Goal: Information Seeking & Learning: Learn about a topic

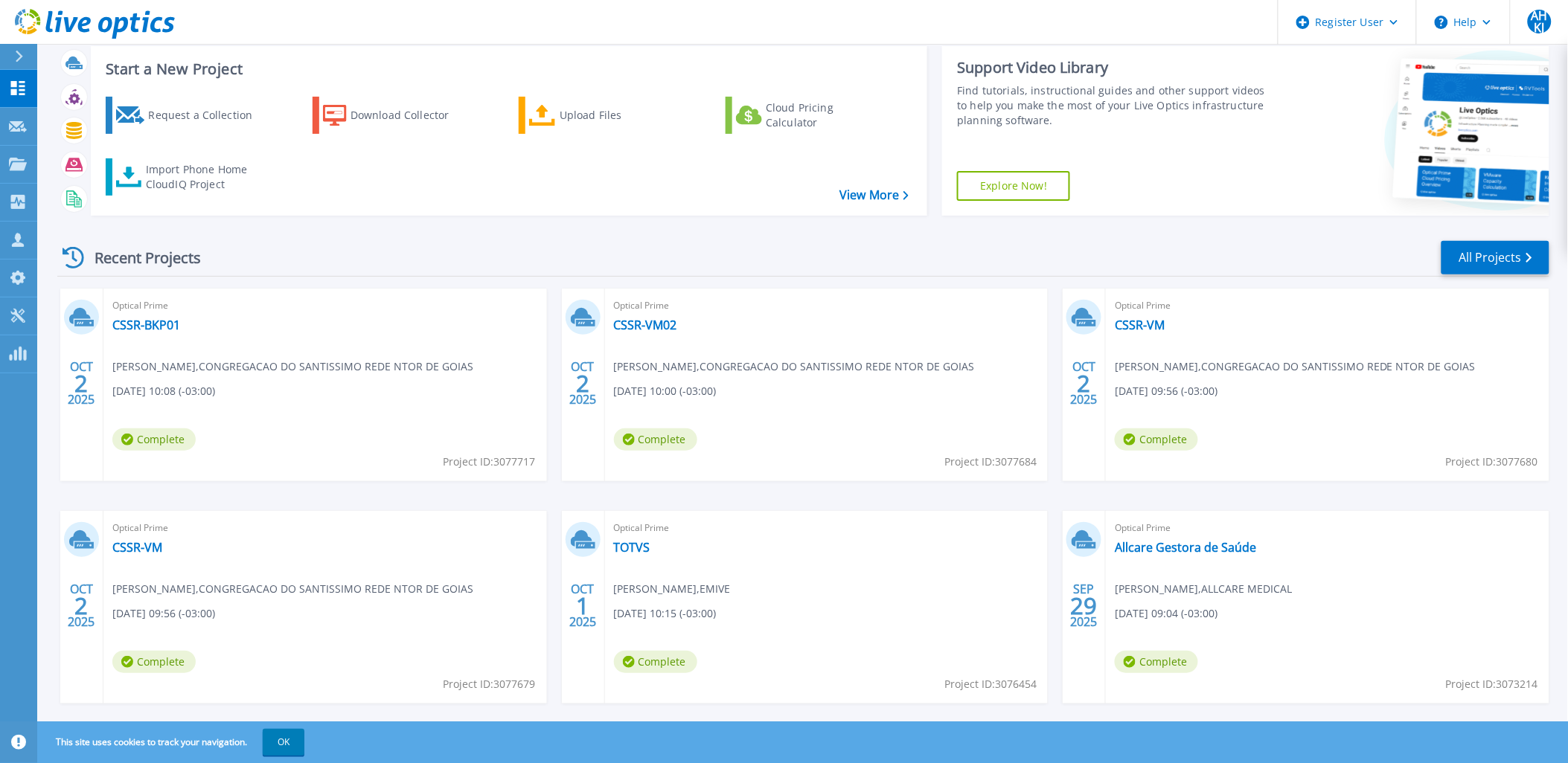
scroll to position [61, 0]
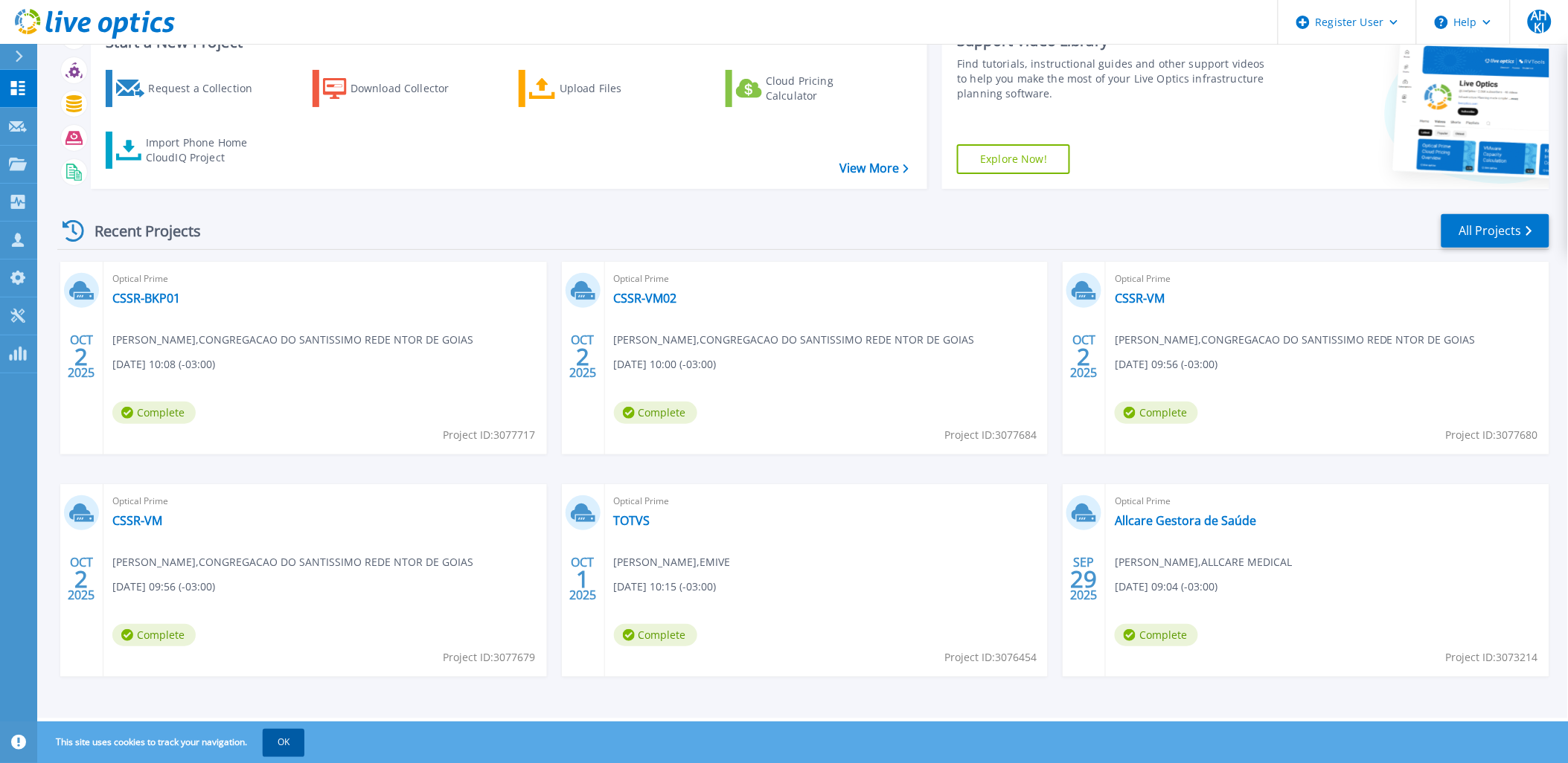
click at [290, 739] on button "OK" at bounding box center [284, 742] width 42 height 27
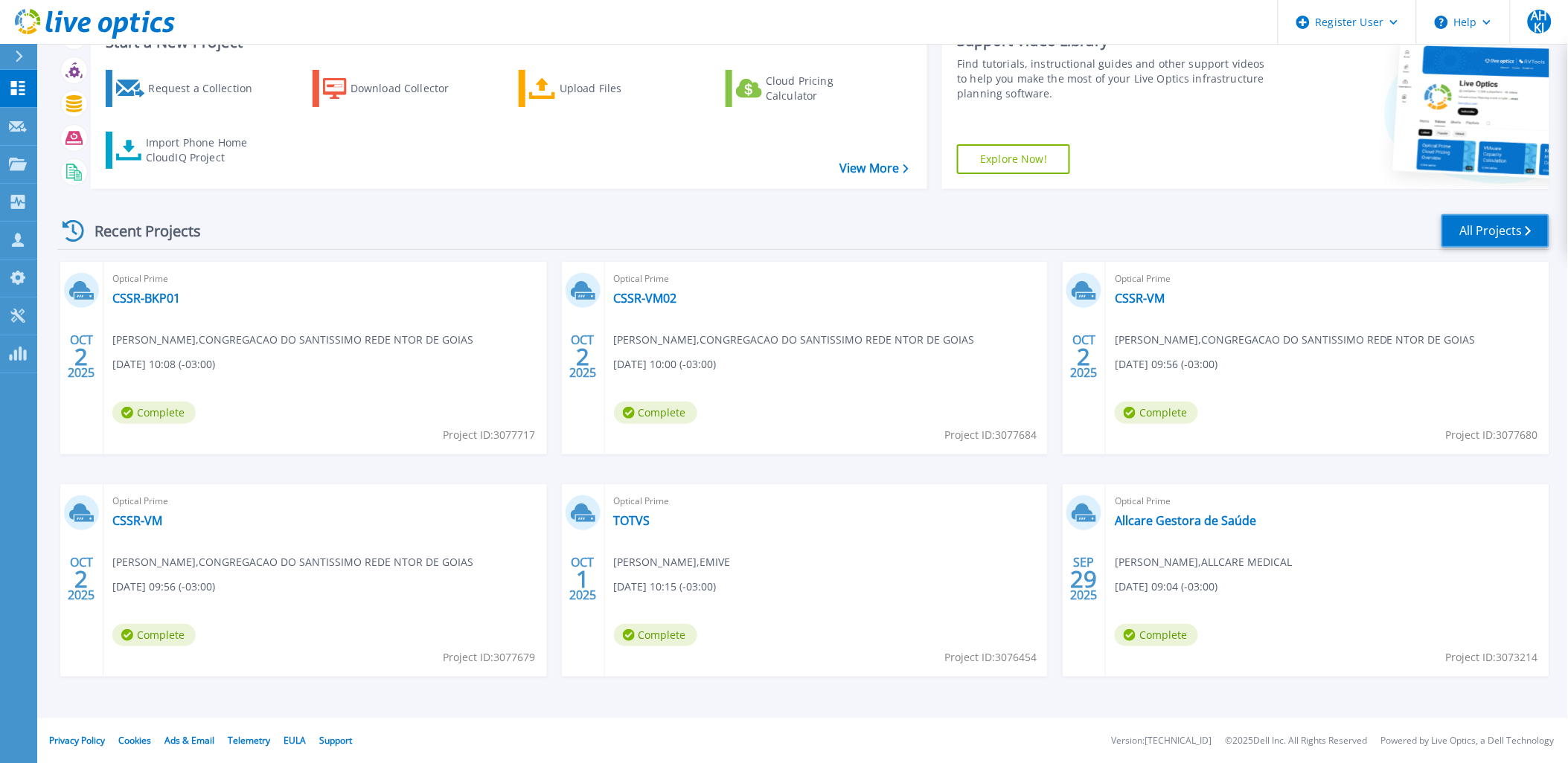
click at [1480, 225] on link "All Projects" at bounding box center [1495, 230] width 108 height 33
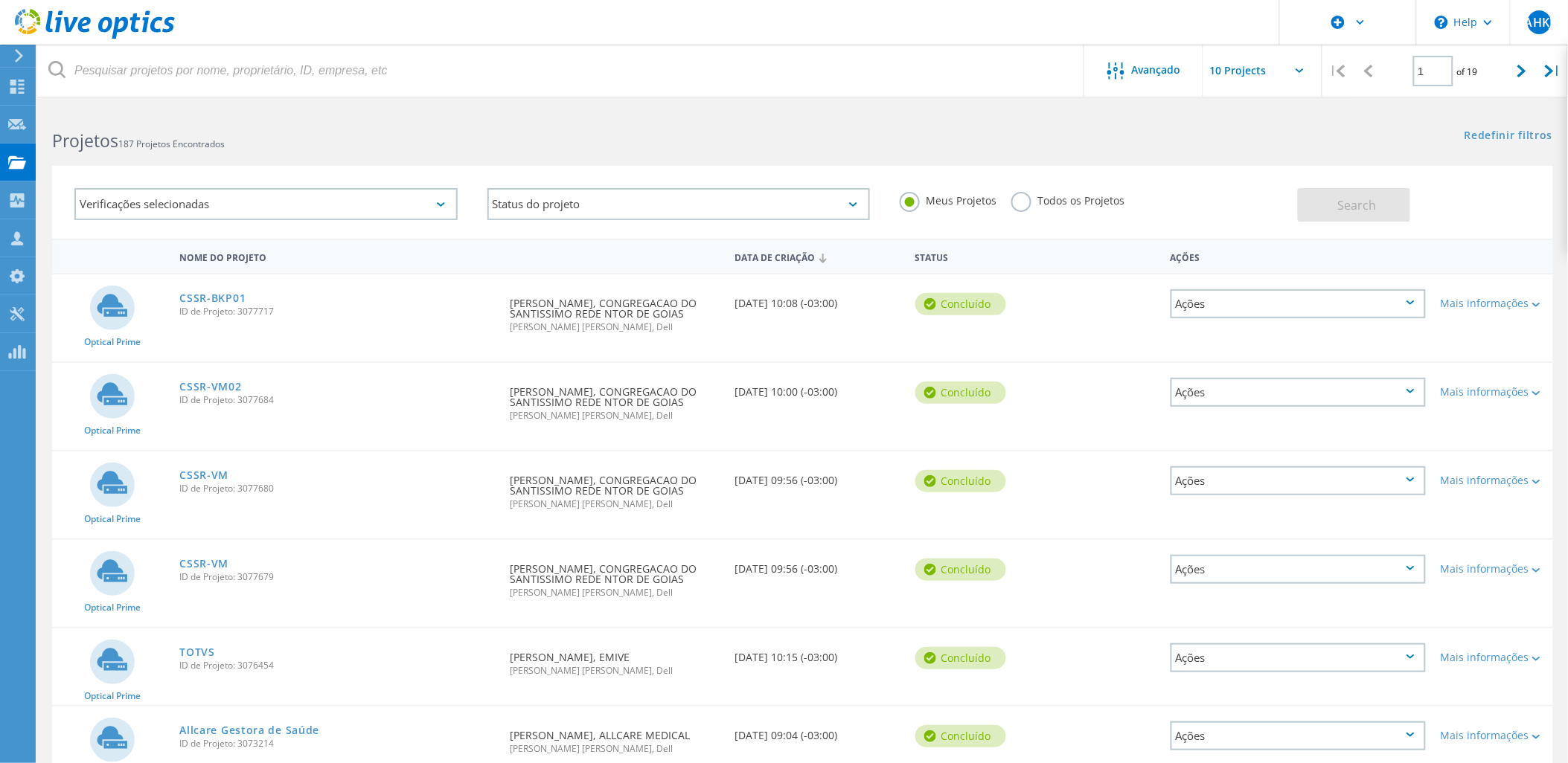
click at [1271, 77] on input "text" at bounding box center [1278, 70] width 148 height 52
click at [1265, 134] on div "Show 20 Projects" at bounding box center [1278, 134] width 147 height 25
type input "Show 20 Projects"
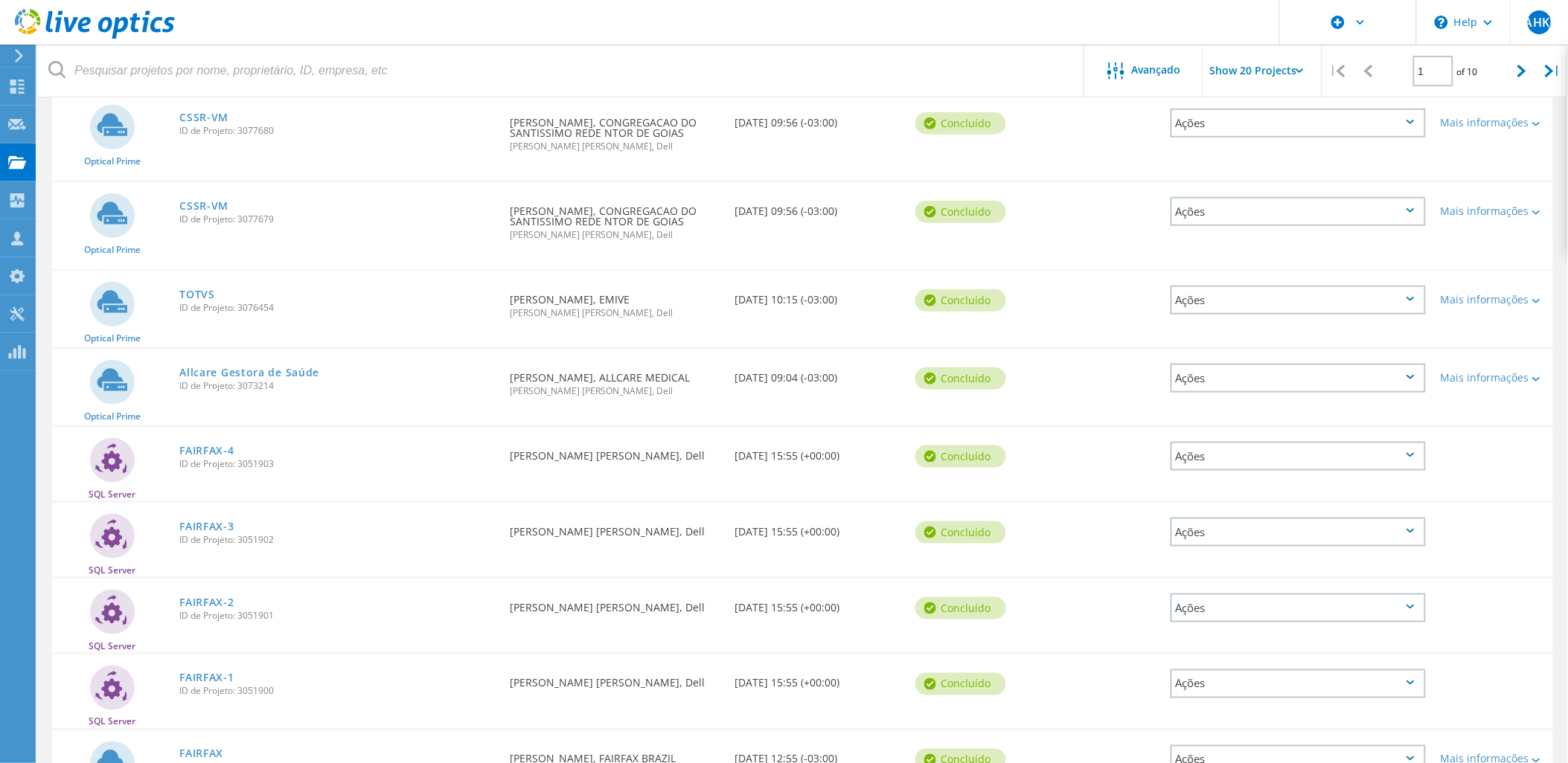
scroll to position [330, 0]
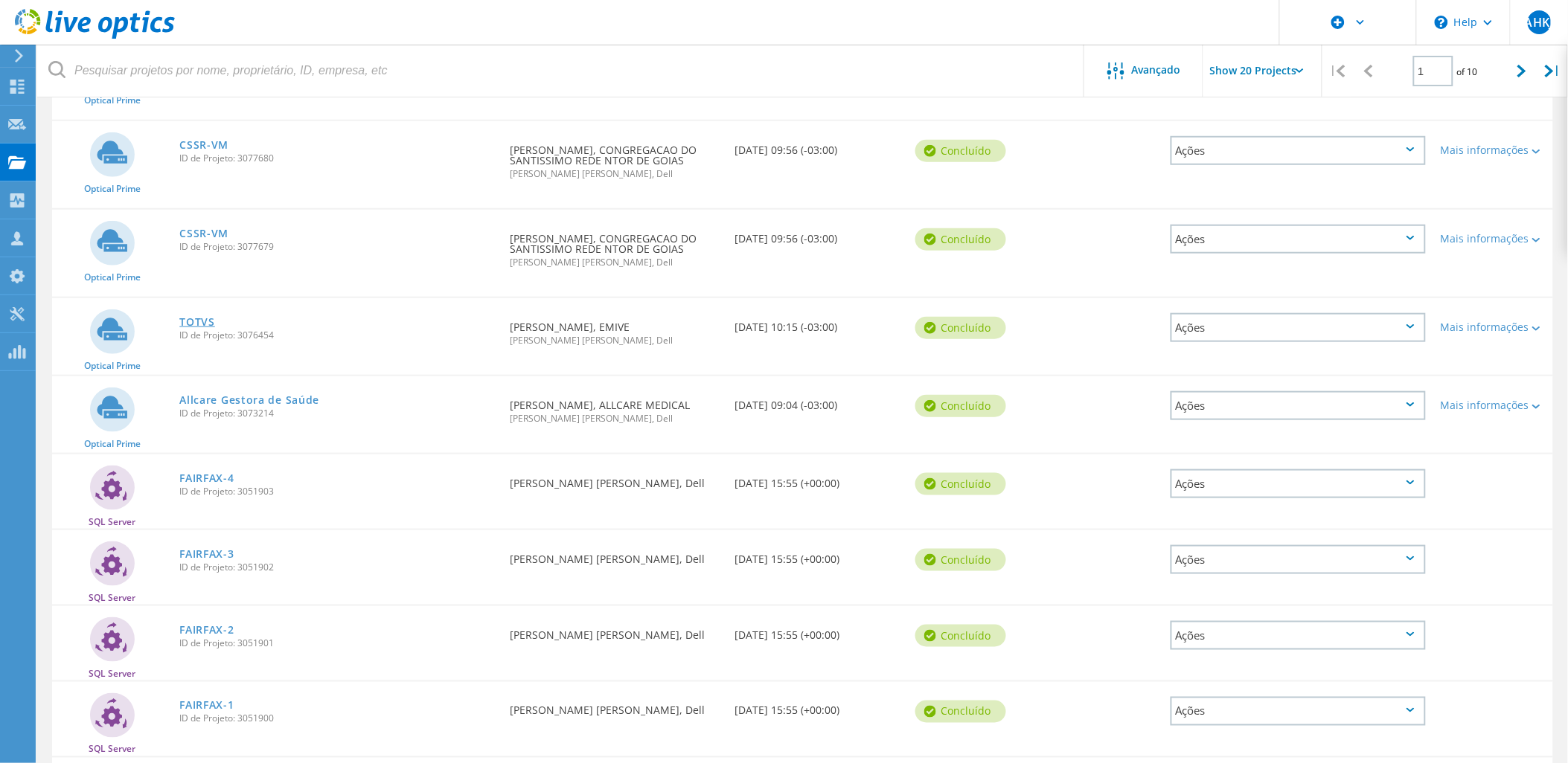
click at [195, 317] on link "TOTVS" at bounding box center [197, 322] width 36 height 10
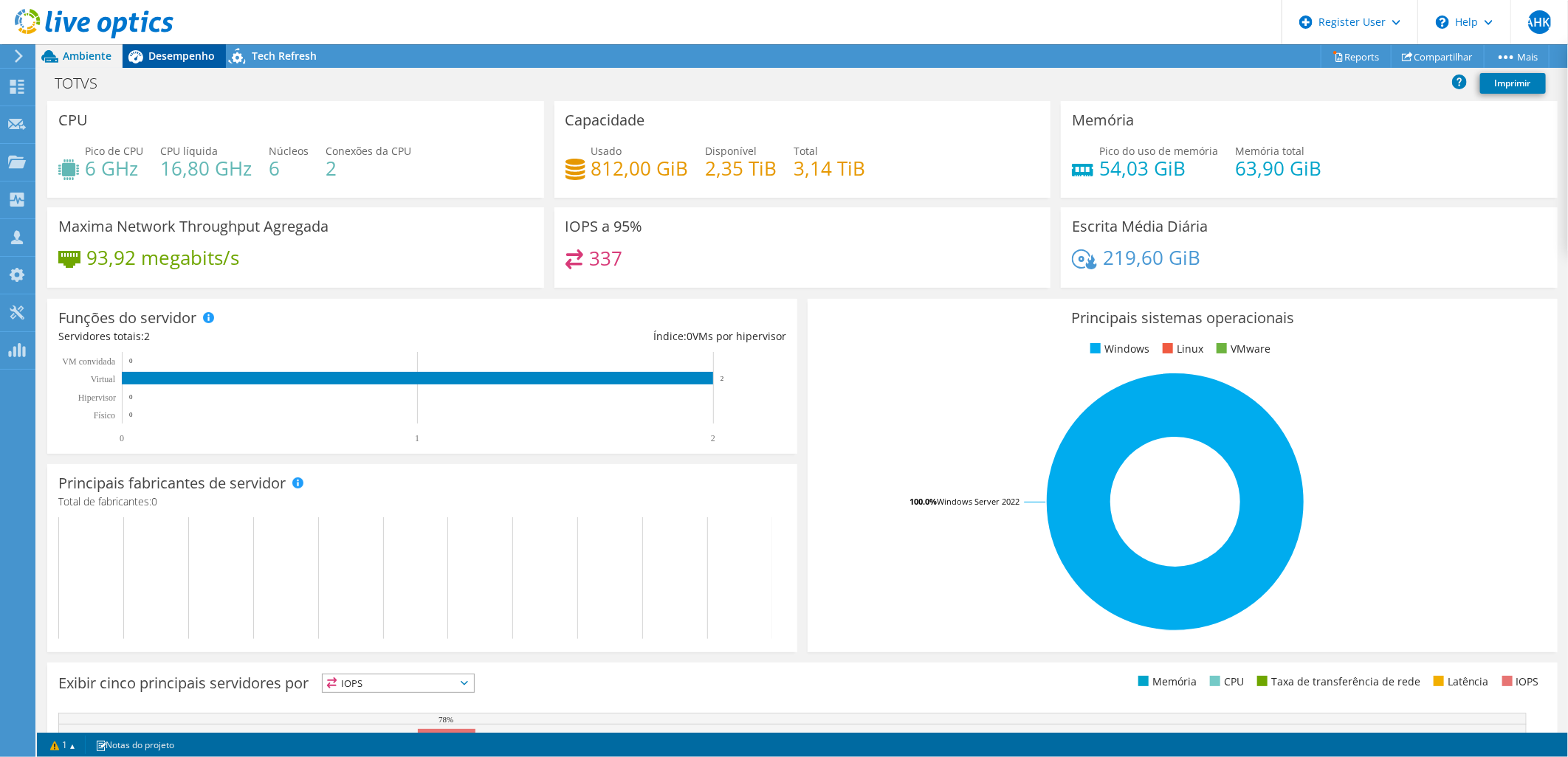
click at [177, 53] on span "Desempenho" at bounding box center [181, 56] width 66 height 14
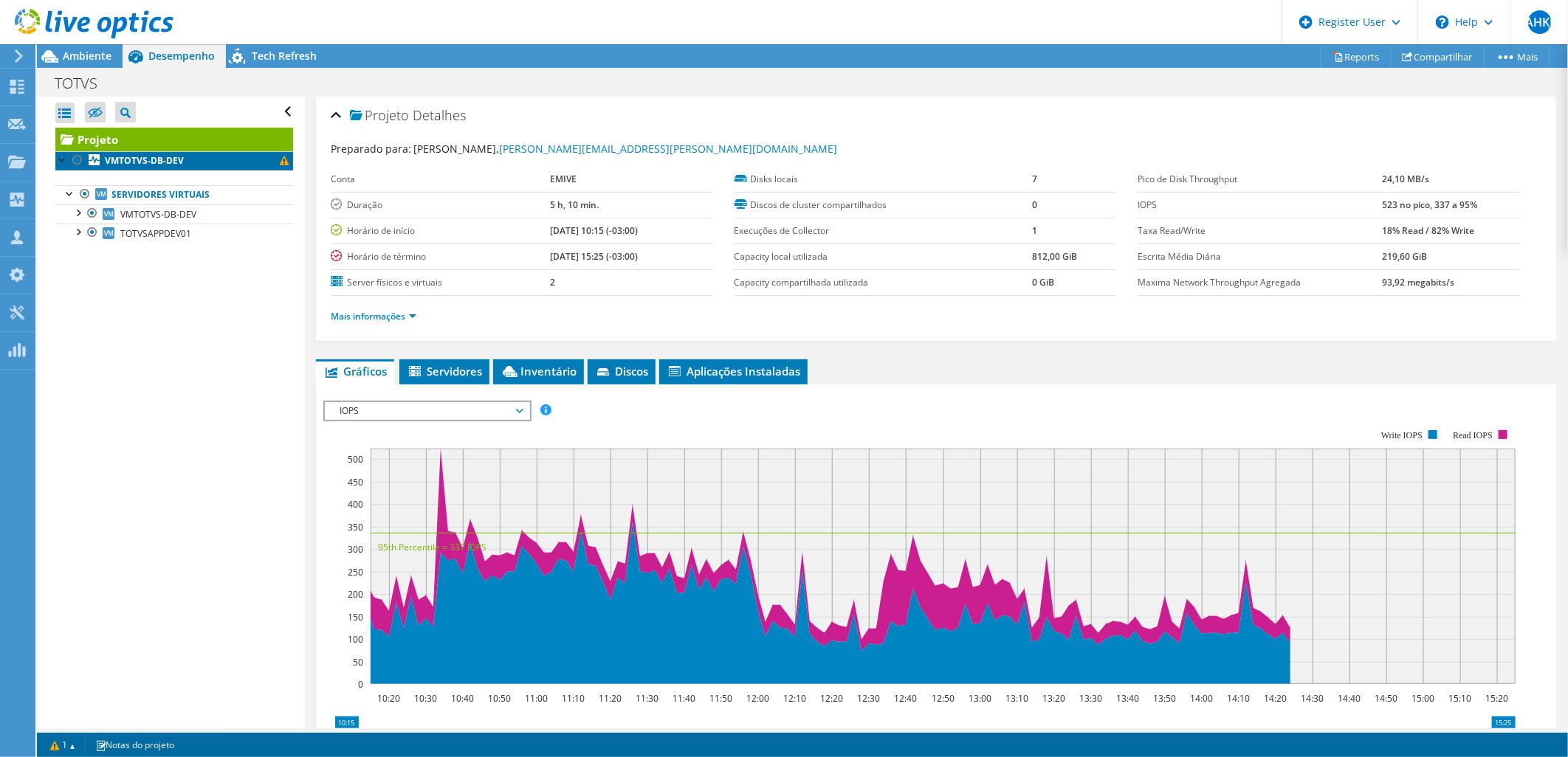
click at [193, 161] on link "VMTOTVS-DB-DEV" at bounding box center [175, 160] width 238 height 19
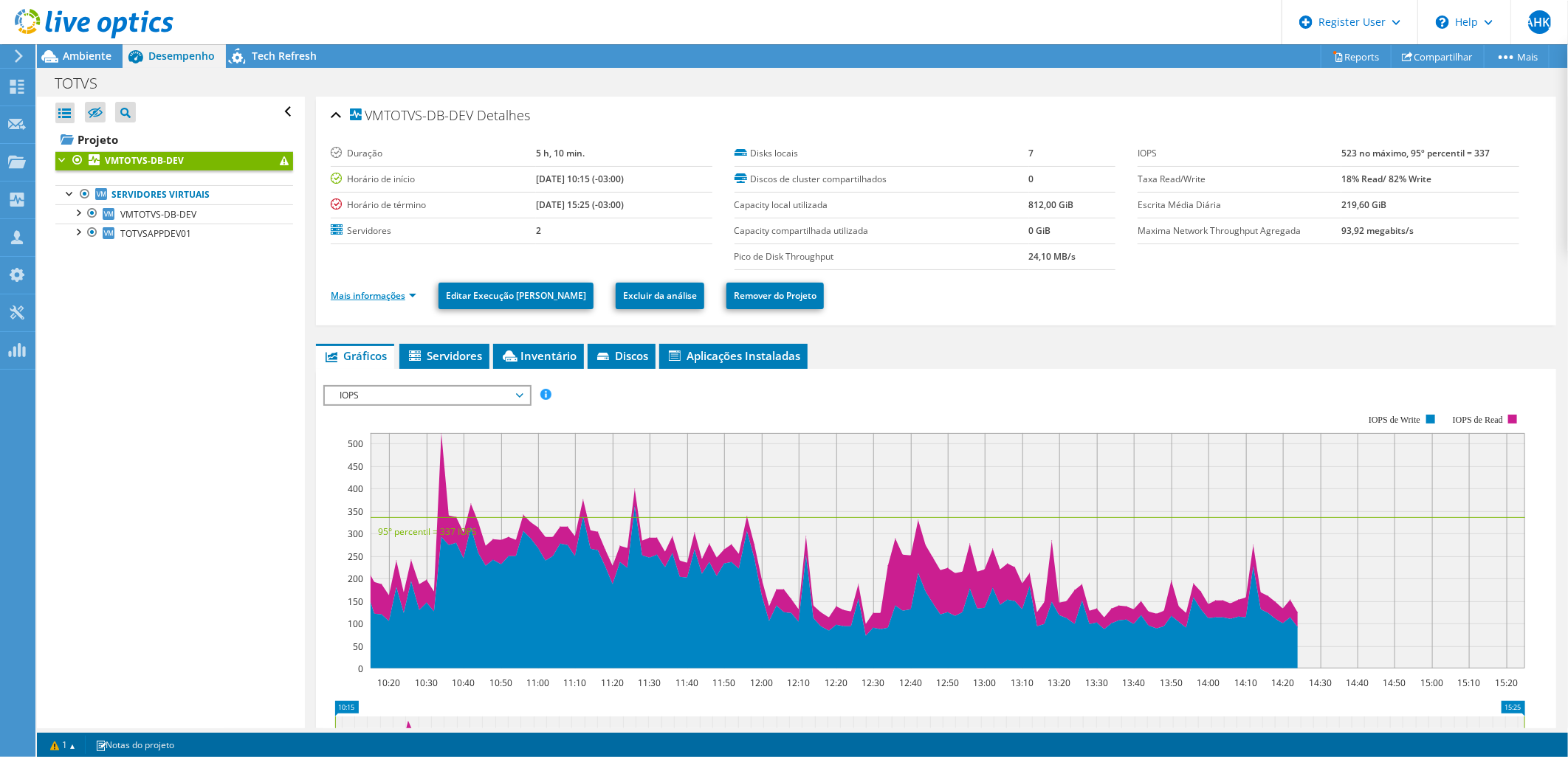
click at [395, 296] on link "Mais informações" at bounding box center [373, 295] width 86 height 12
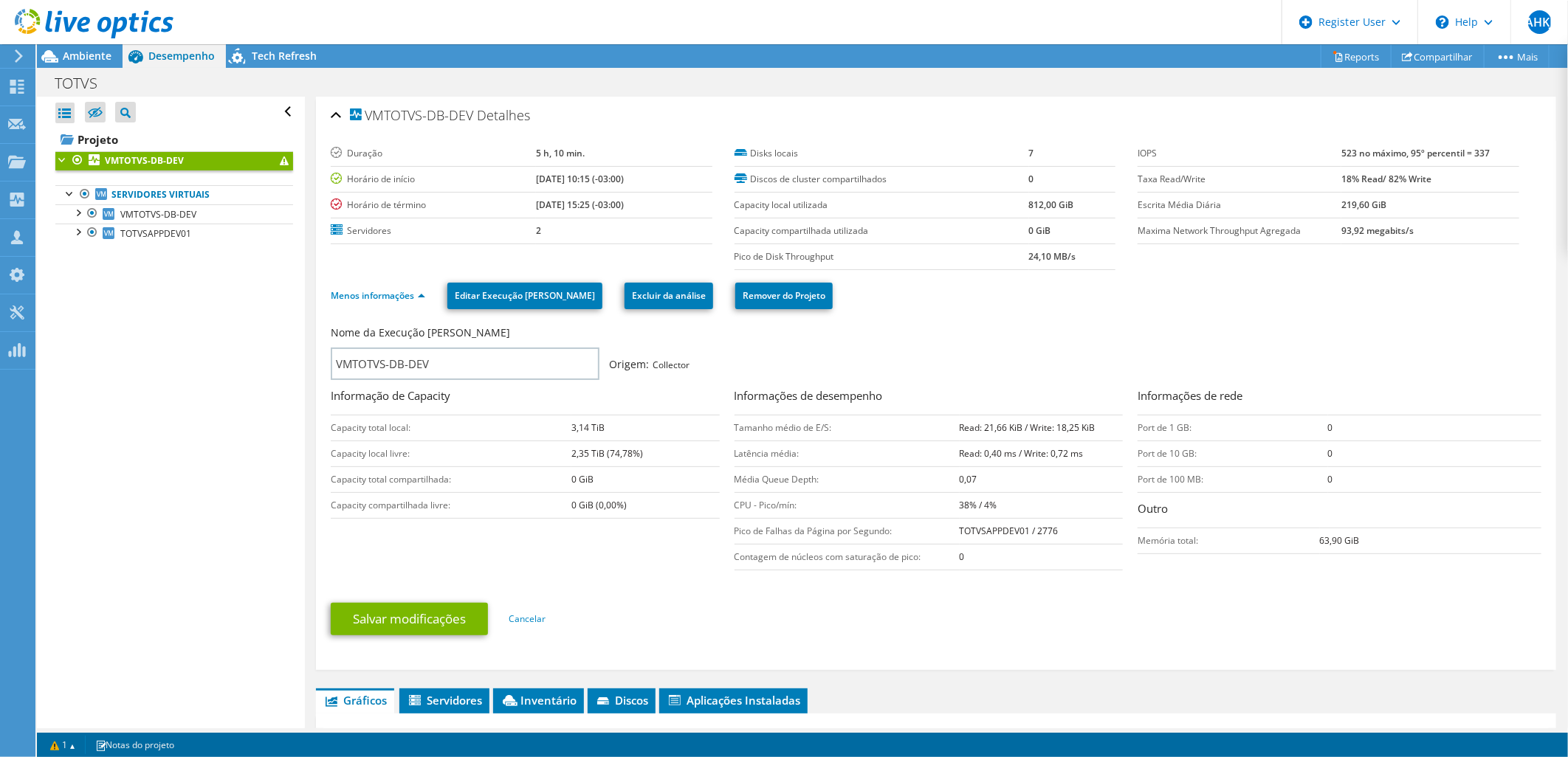
click at [335, 108] on div "VMTOTVS-DB-DEV Detalhes" at bounding box center [936, 116] width 1211 height 32
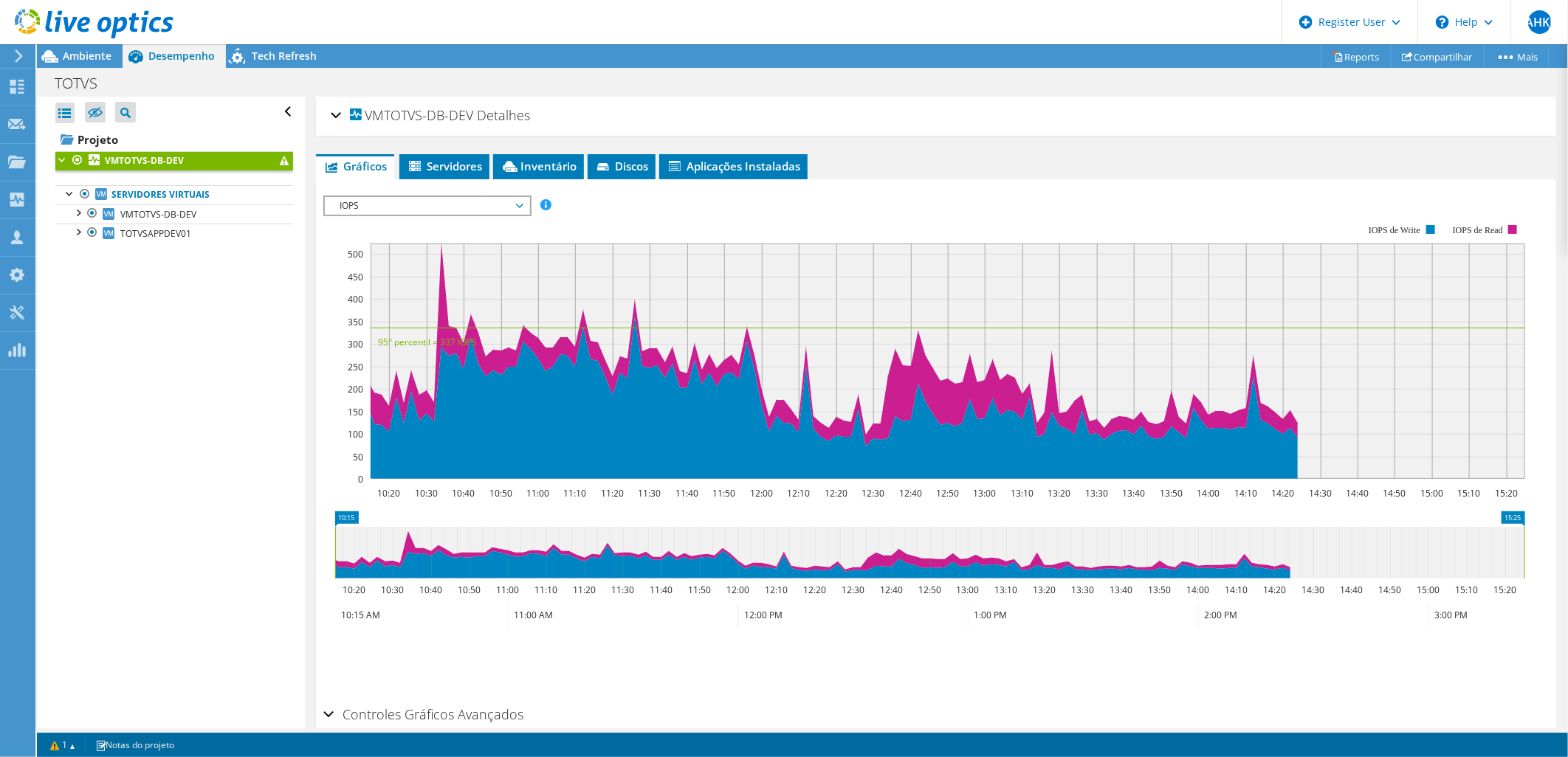
click at [388, 202] on span "IOPS" at bounding box center [427, 206] width 190 height 18
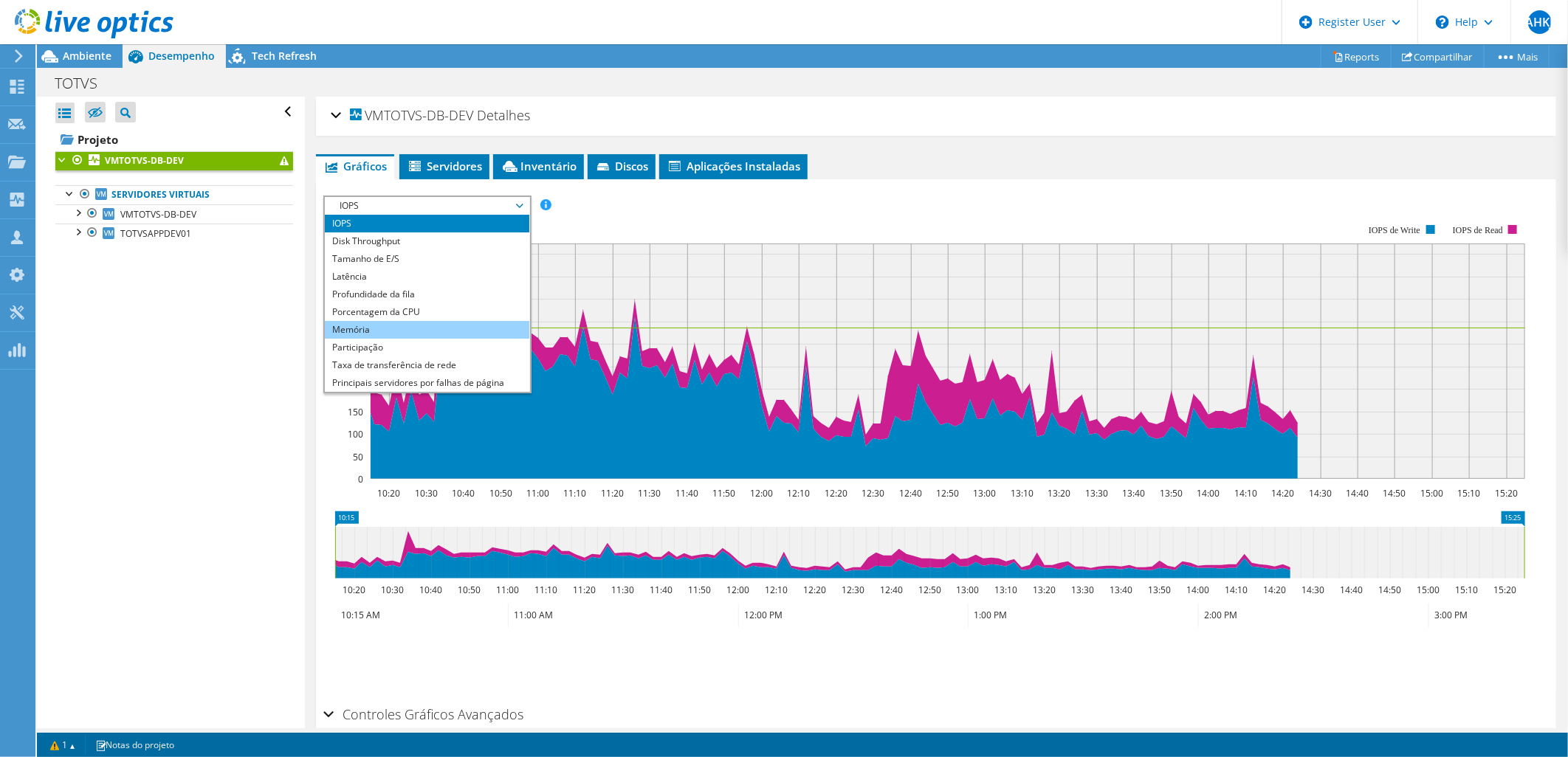
click at [401, 324] on li "Memória" at bounding box center [427, 329] width 205 height 18
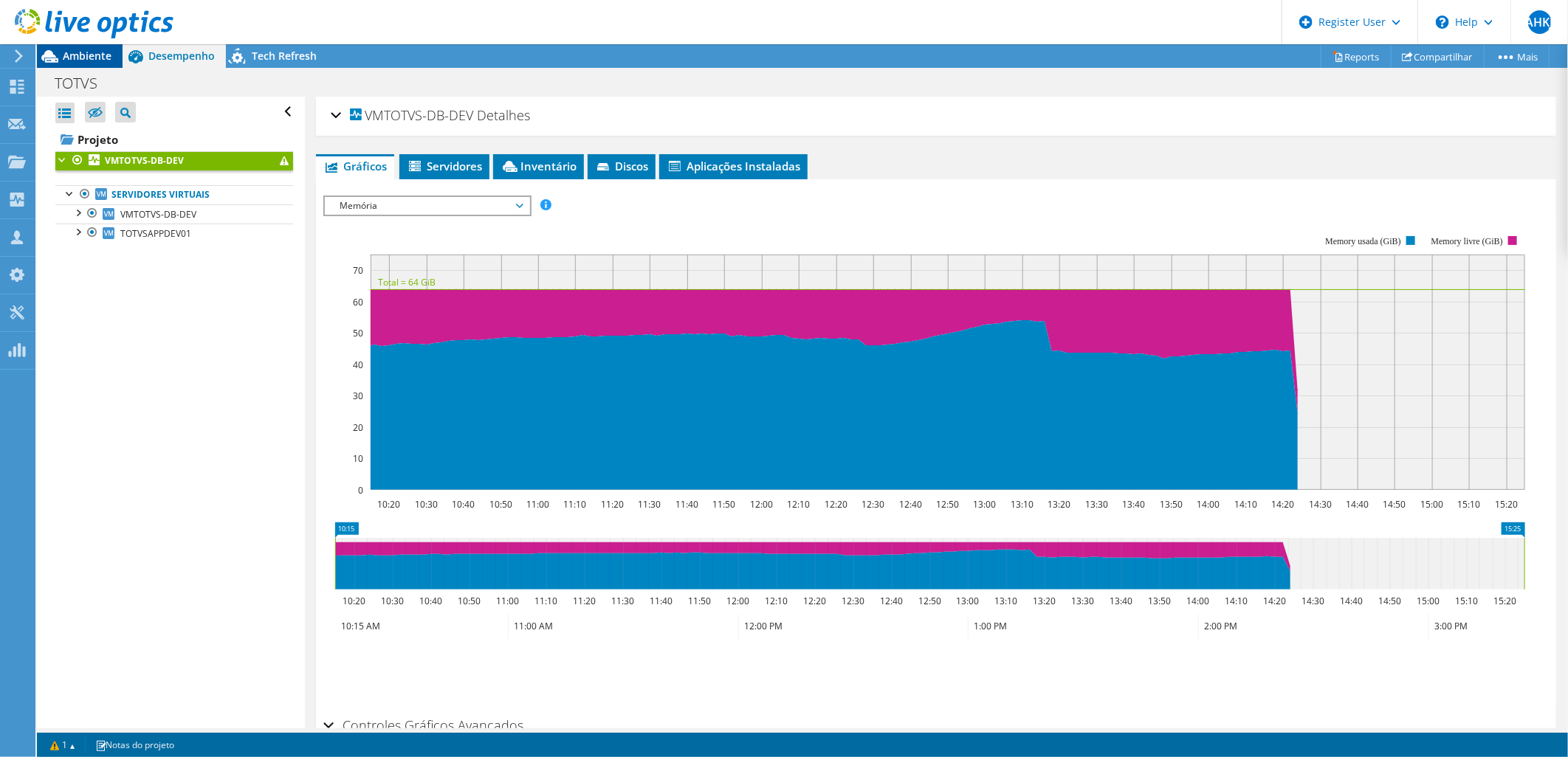
click at [91, 57] on span "Ambiente" at bounding box center [87, 56] width 49 height 14
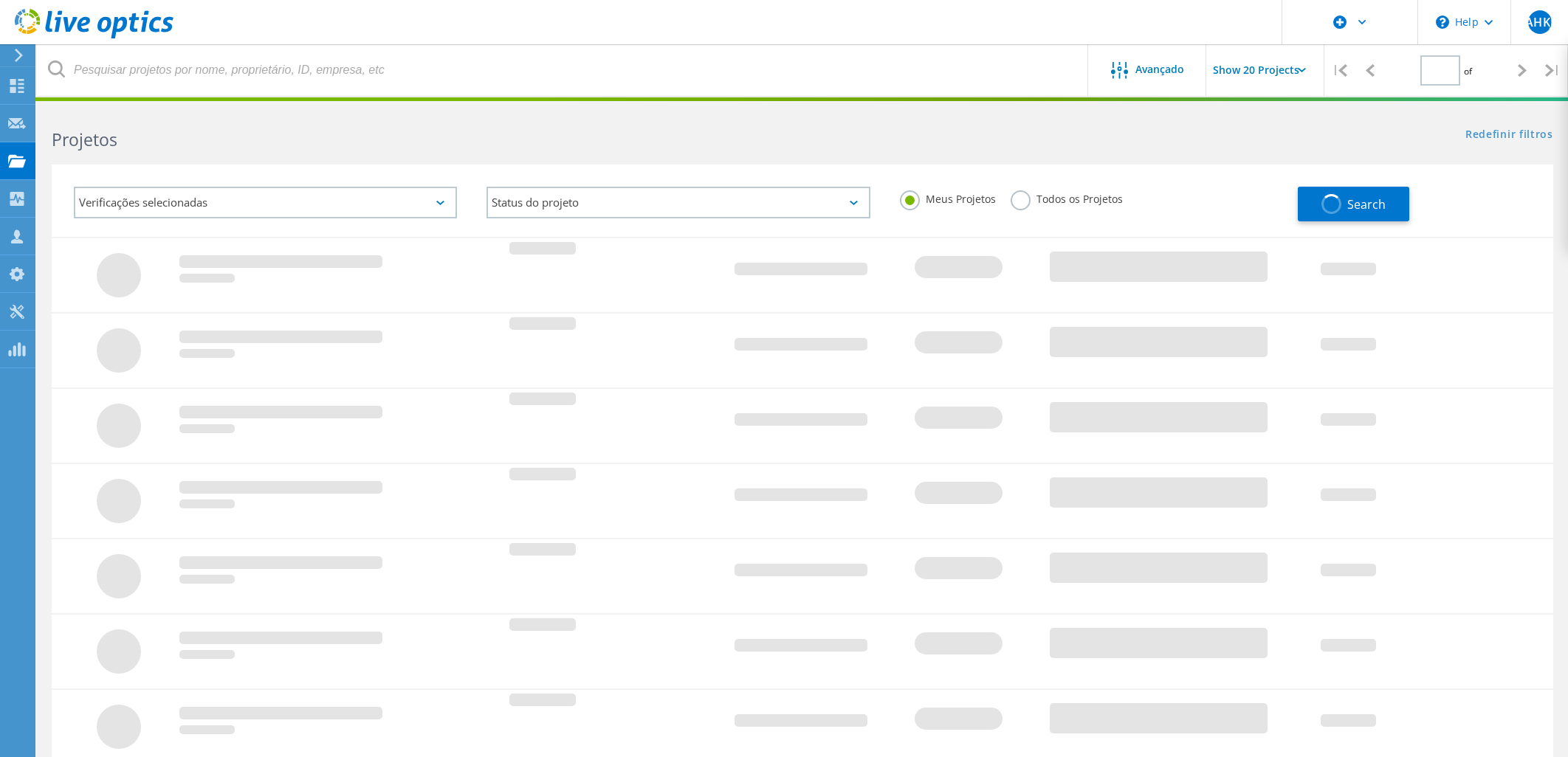
type input "1"
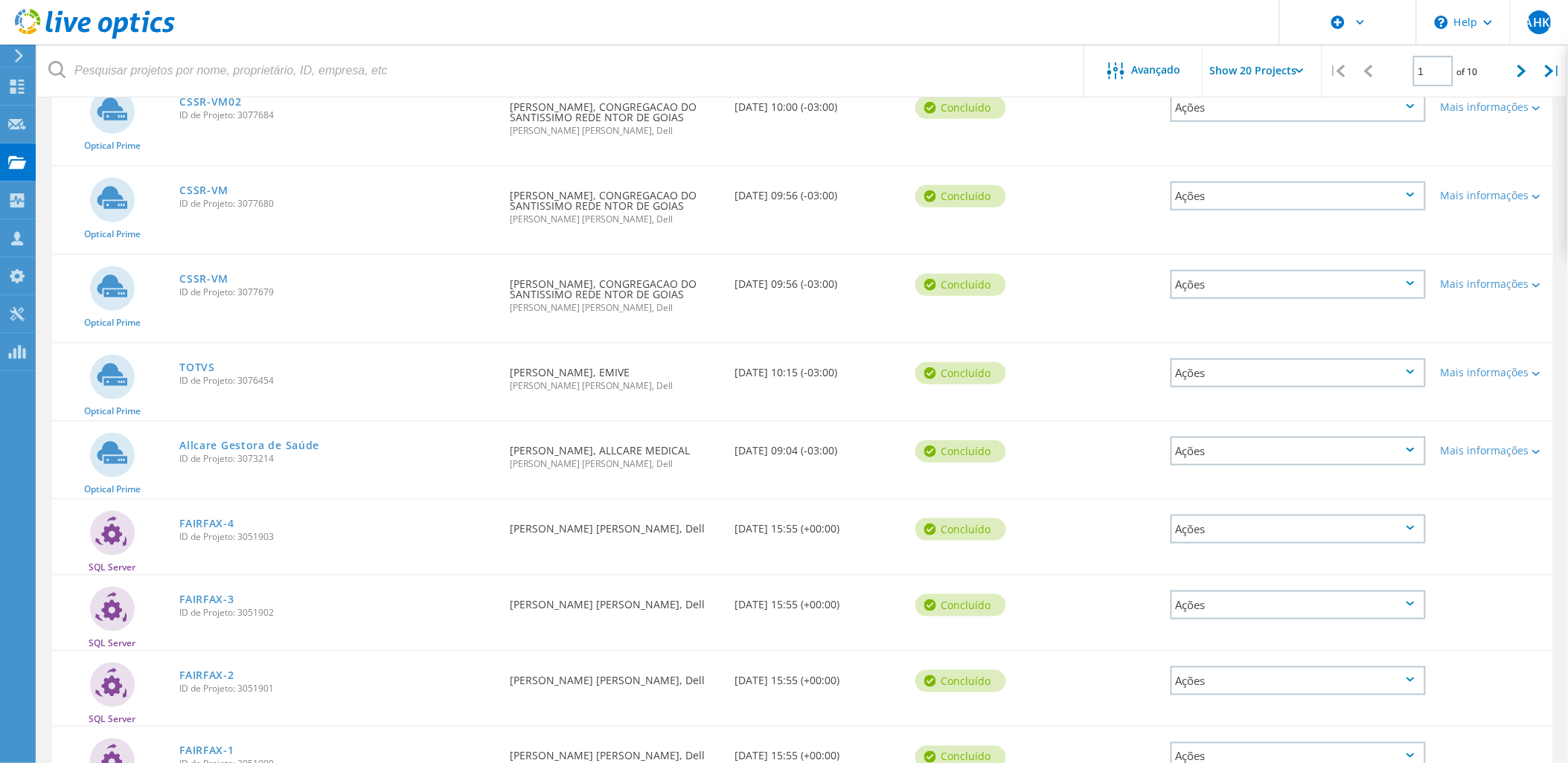
scroll to position [203, 0]
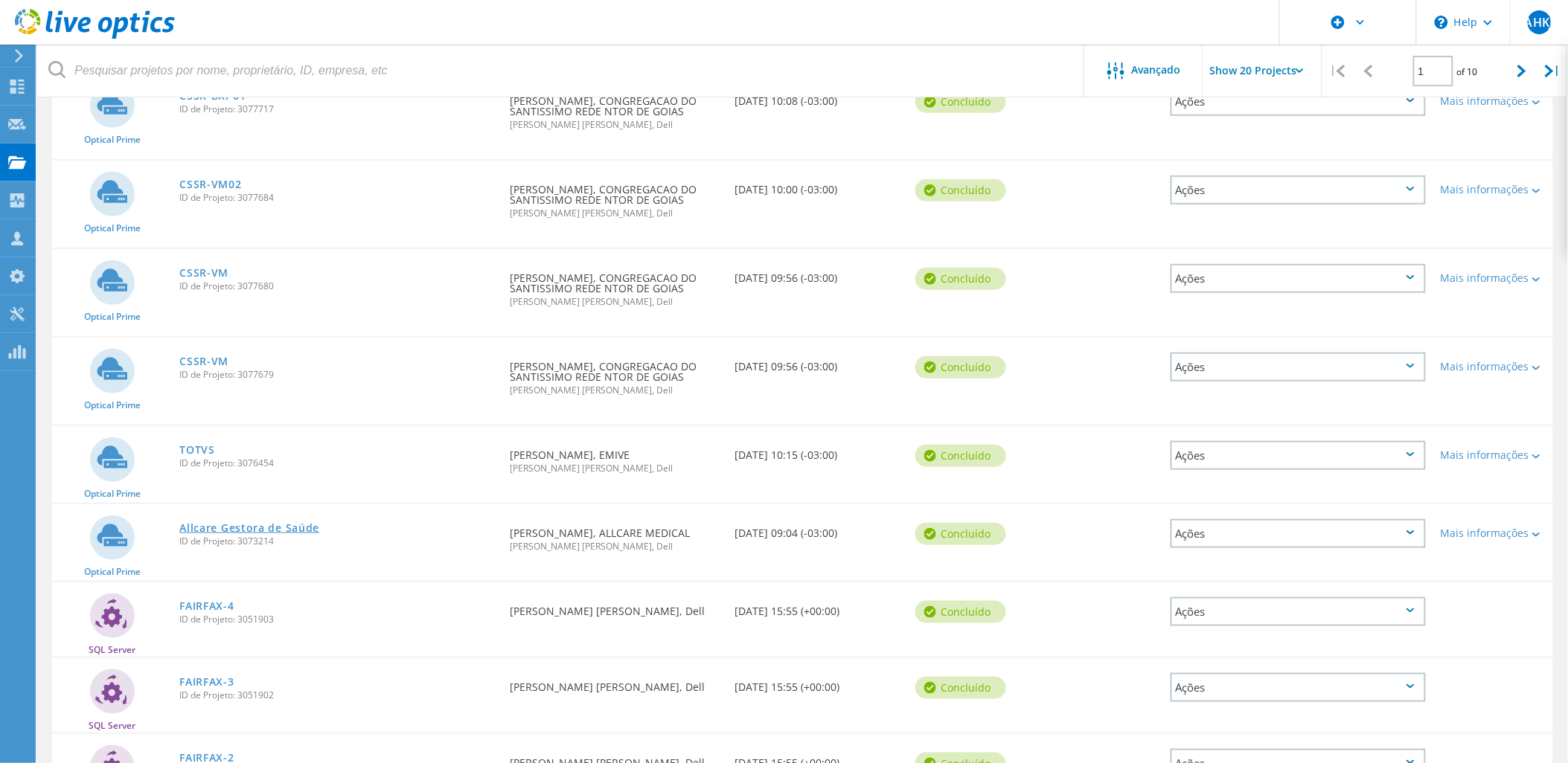
click at [264, 523] on link "Allcare Gestora de Saúde" at bounding box center [248, 528] width 140 height 10
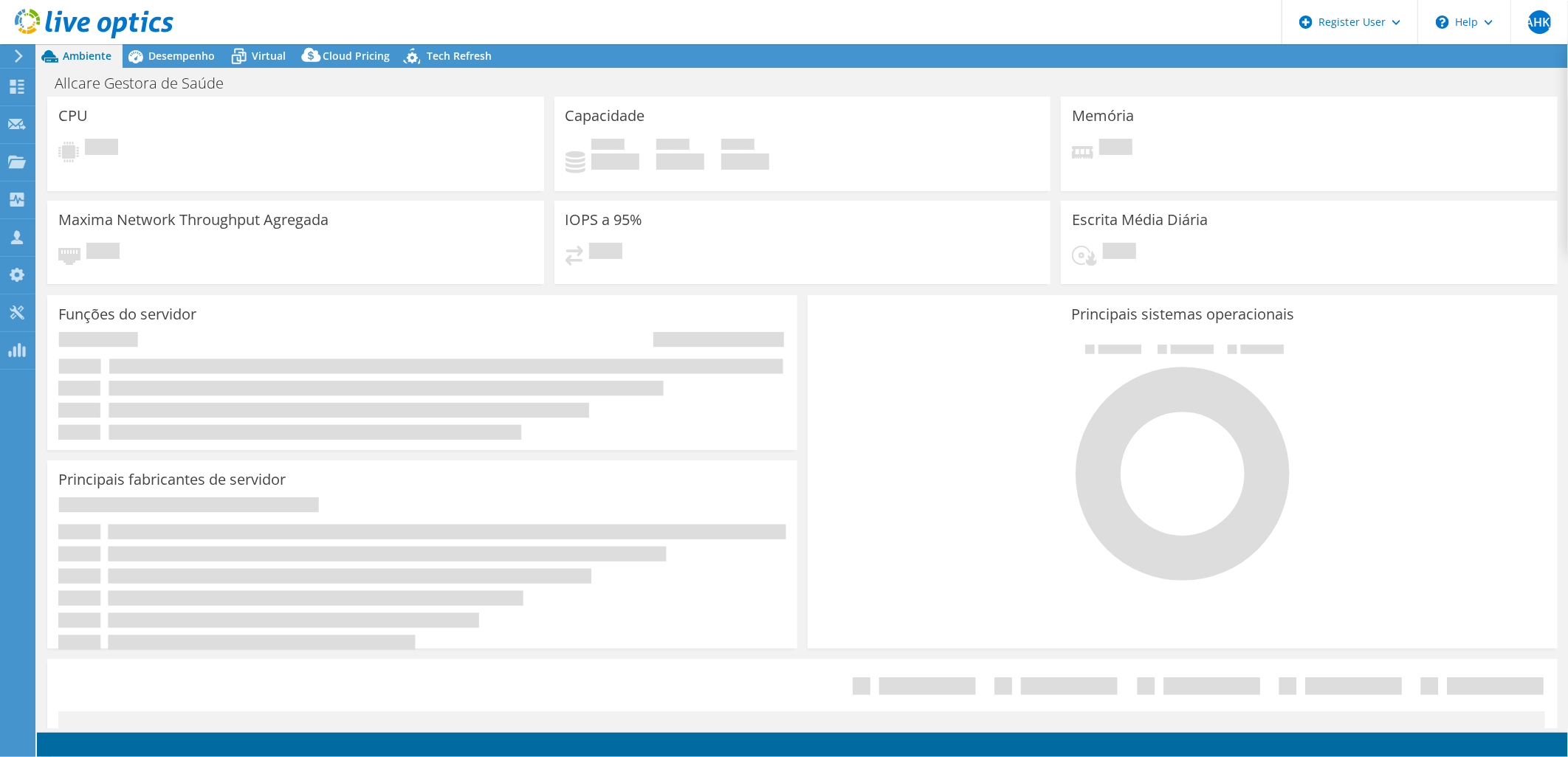
select select "USD"
radio input "true"
radio input "false"
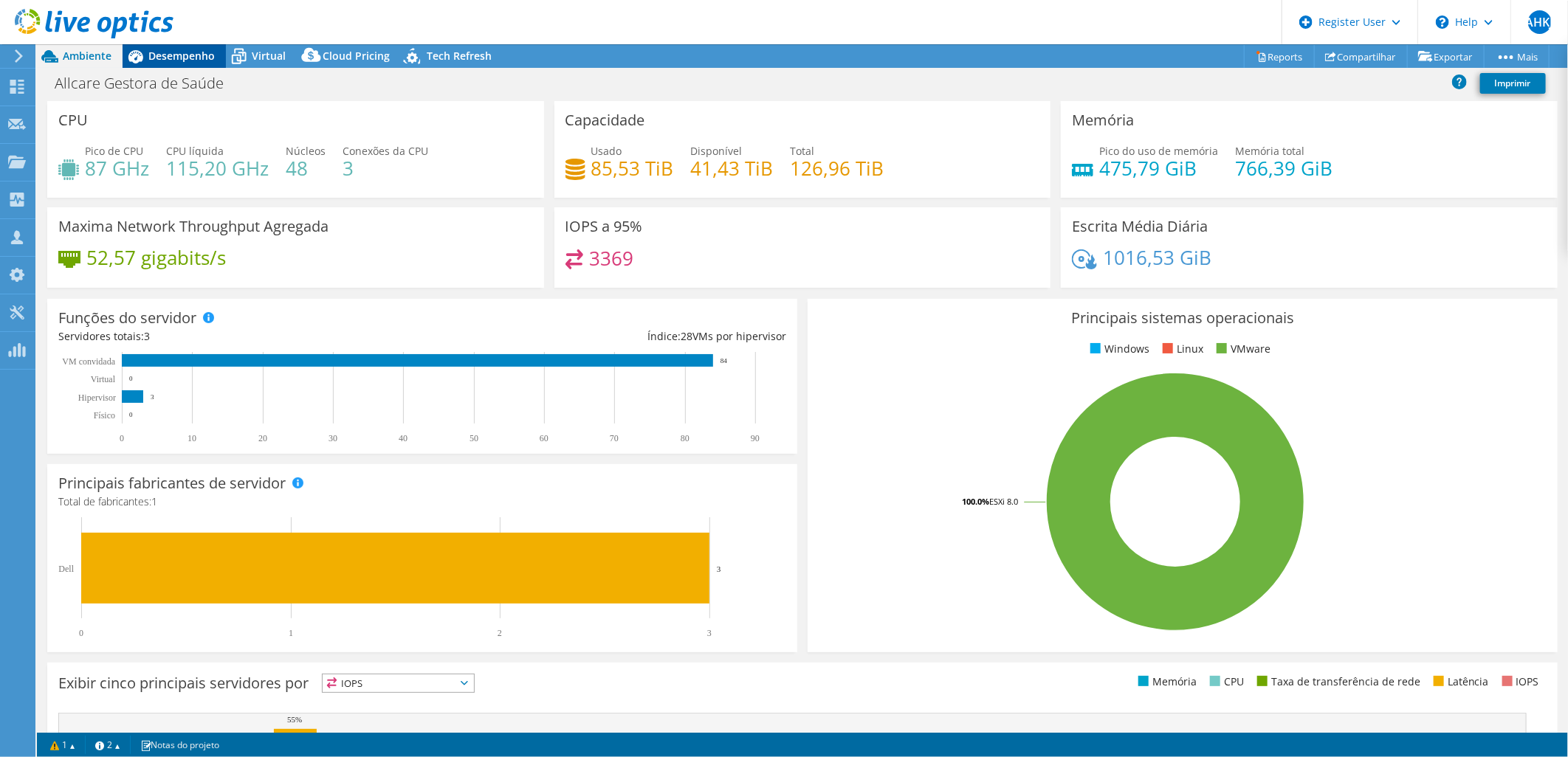
click at [176, 61] on span "Desempenho" at bounding box center [181, 56] width 66 height 14
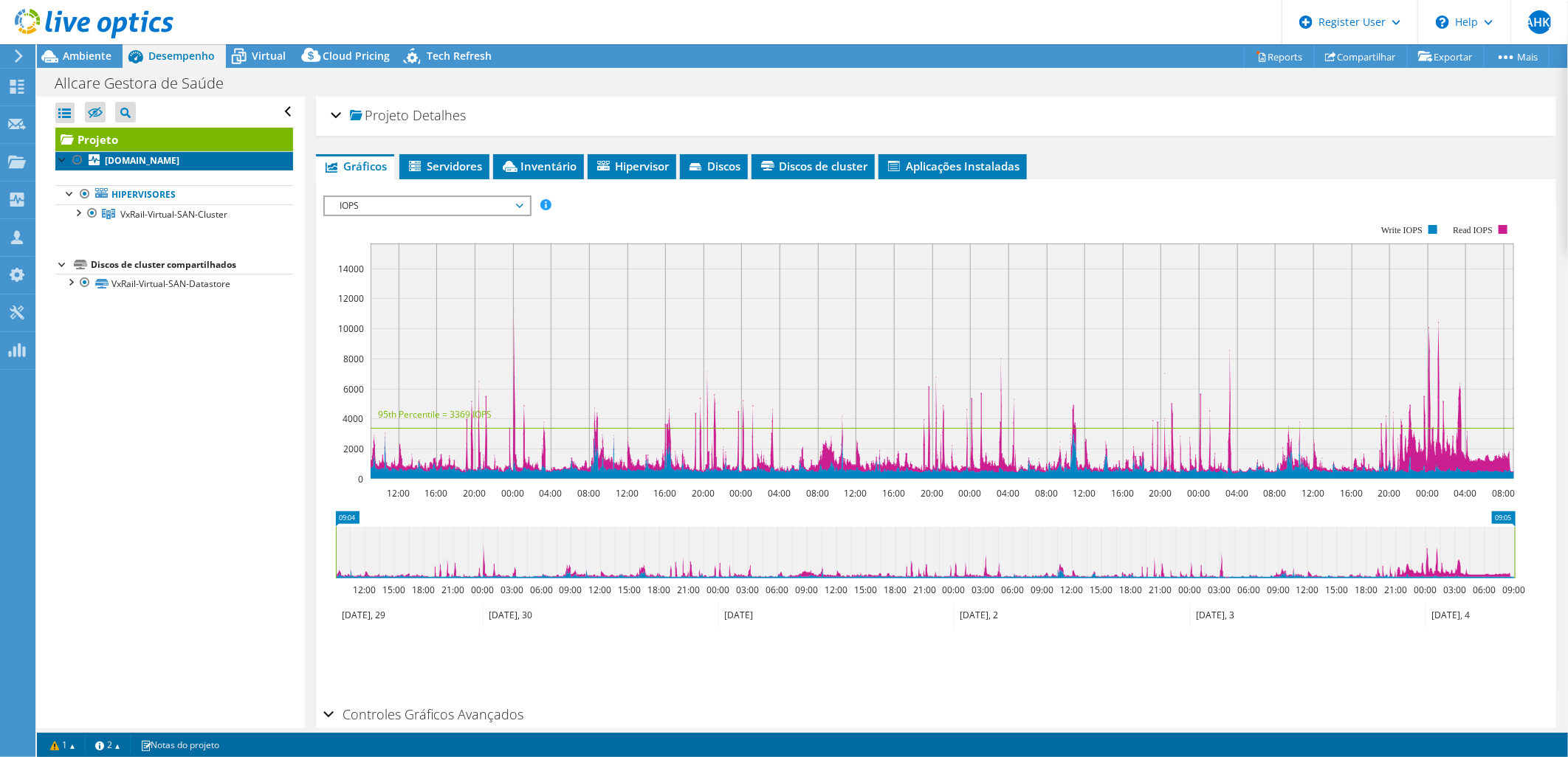
click at [127, 164] on b "sp01a-vxr-03.grupo.allcare.com.br" at bounding box center [142, 160] width 75 height 12
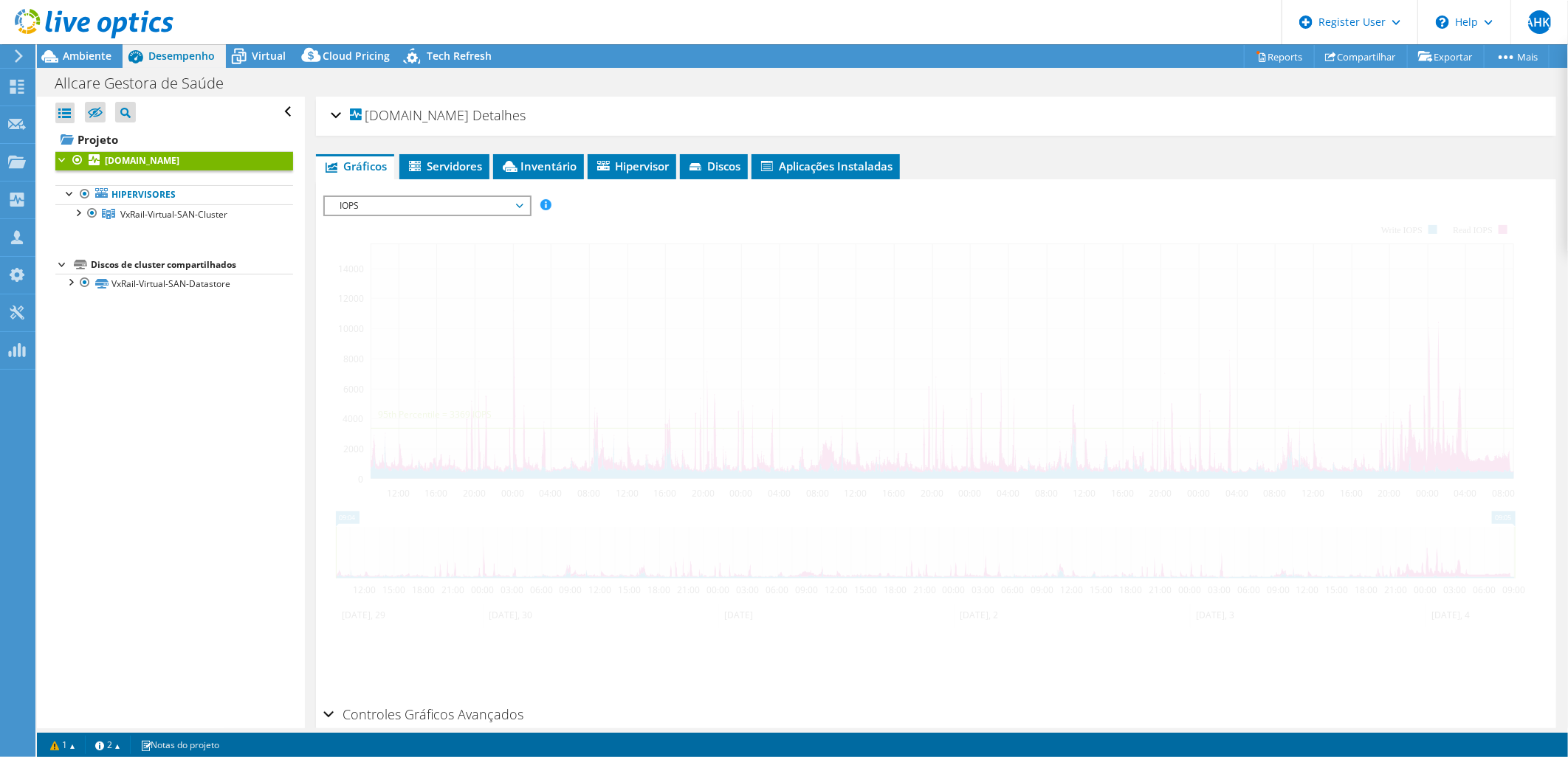
click at [334, 120] on div "sp01a-vxr-03.grupo.allcare.com.br Detalhes" at bounding box center [936, 116] width 1211 height 32
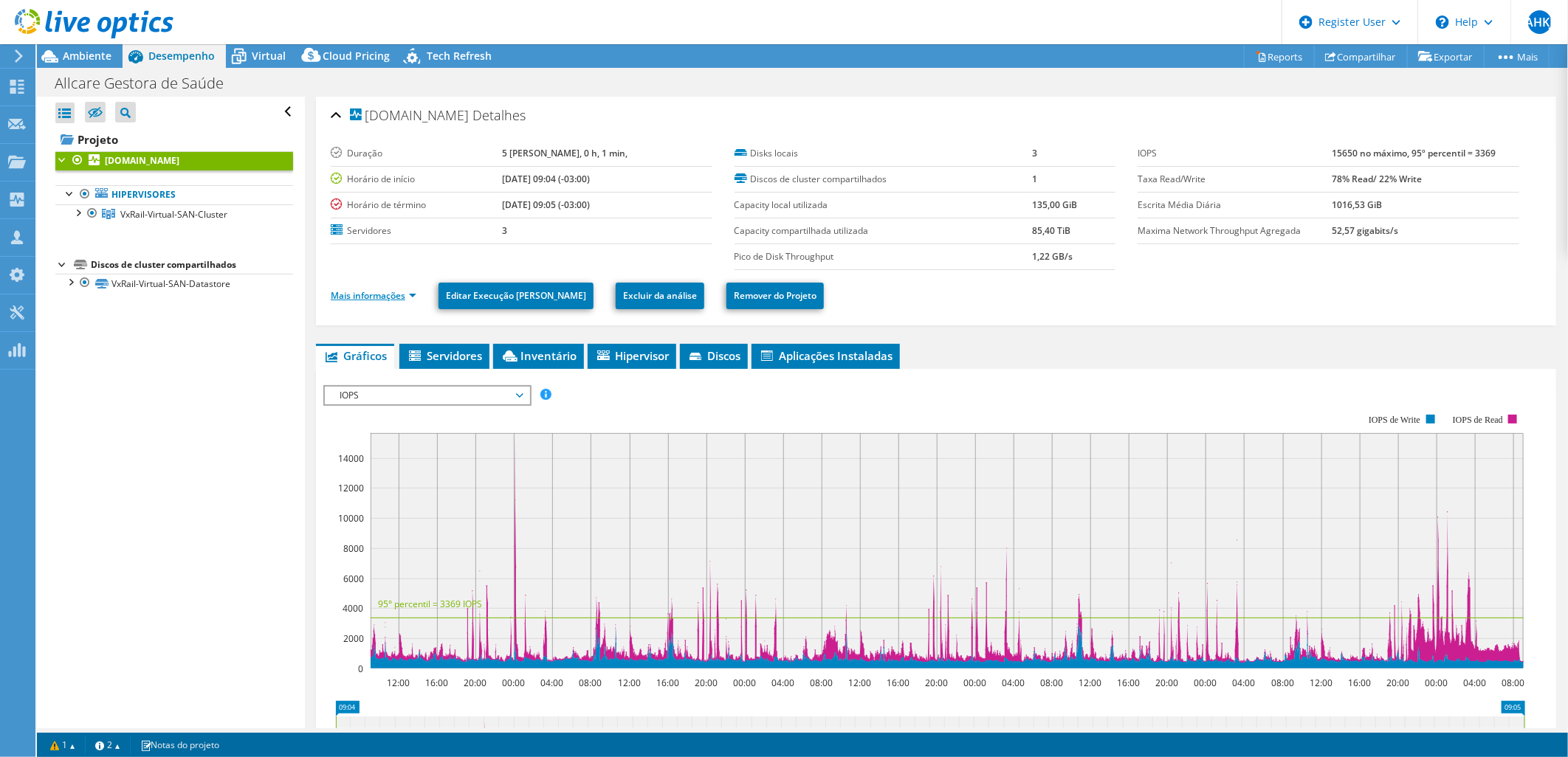
click at [412, 292] on link "Mais informações" at bounding box center [373, 295] width 86 height 12
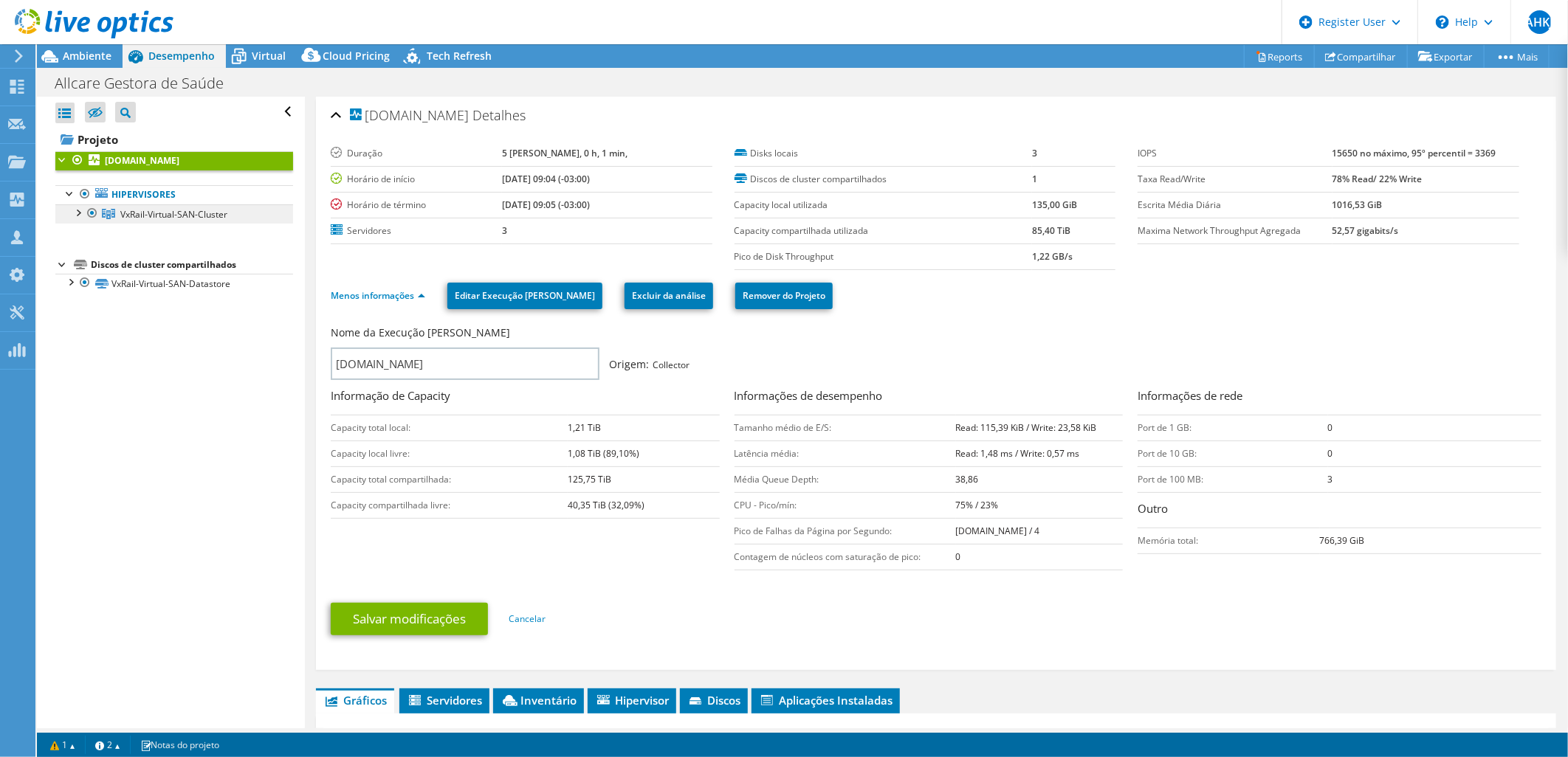
click at [188, 222] on link "VxRail-Virtual-SAN-Cluster" at bounding box center [175, 214] width 238 height 19
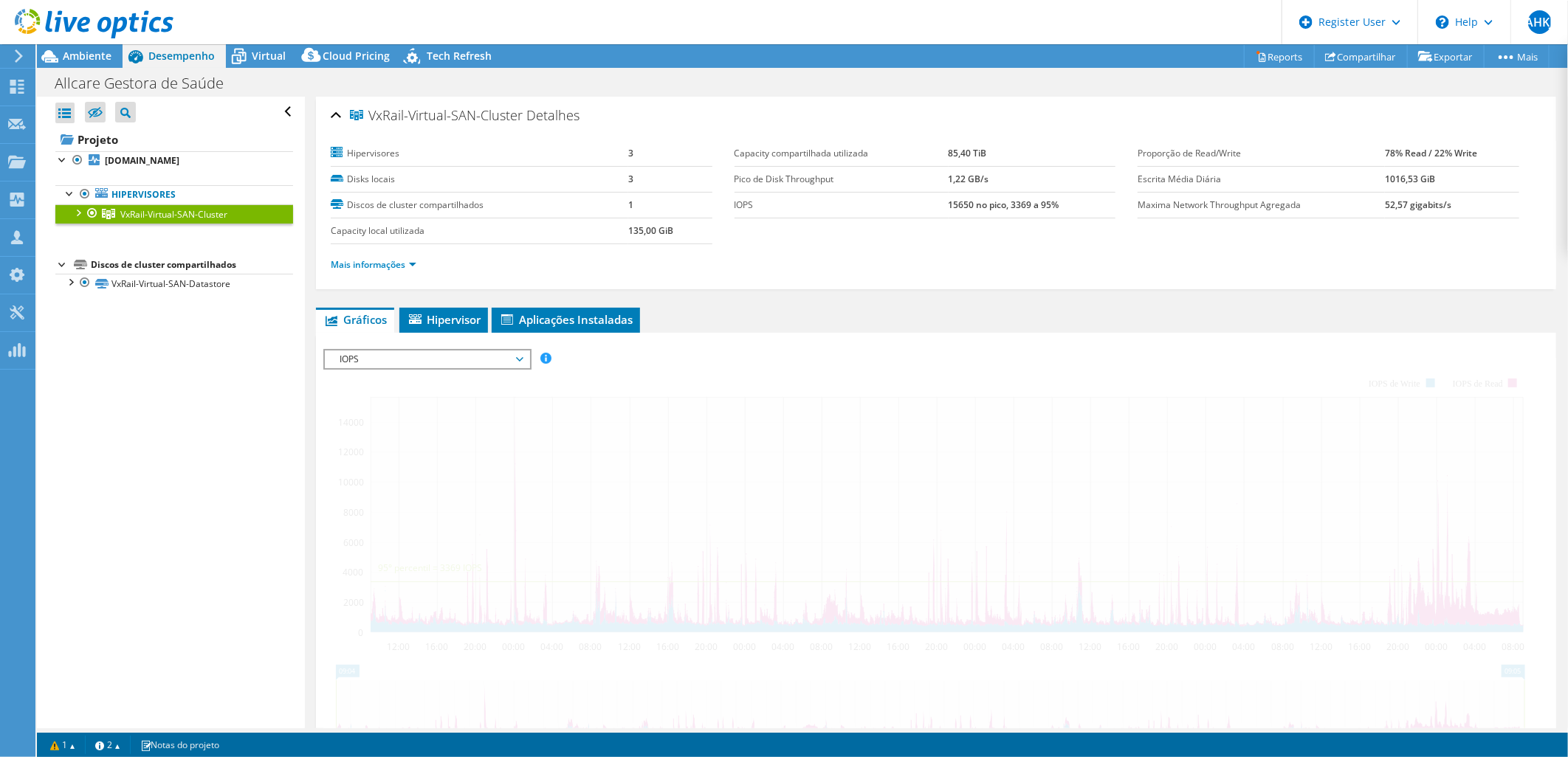
click at [380, 270] on li "Mais informações" at bounding box center [378, 264] width 94 height 16
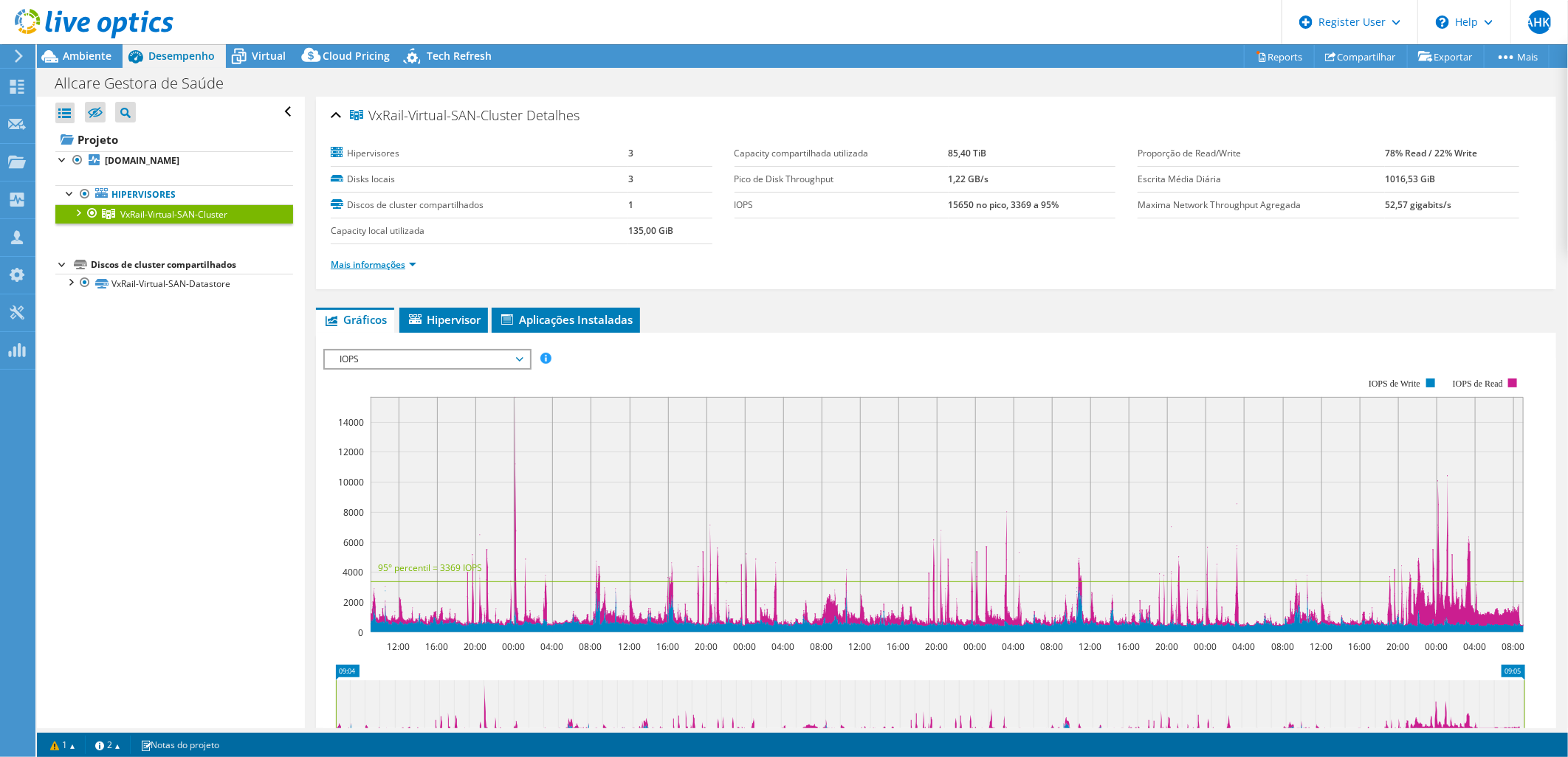
click at [388, 262] on link "Mais informações" at bounding box center [373, 264] width 86 height 12
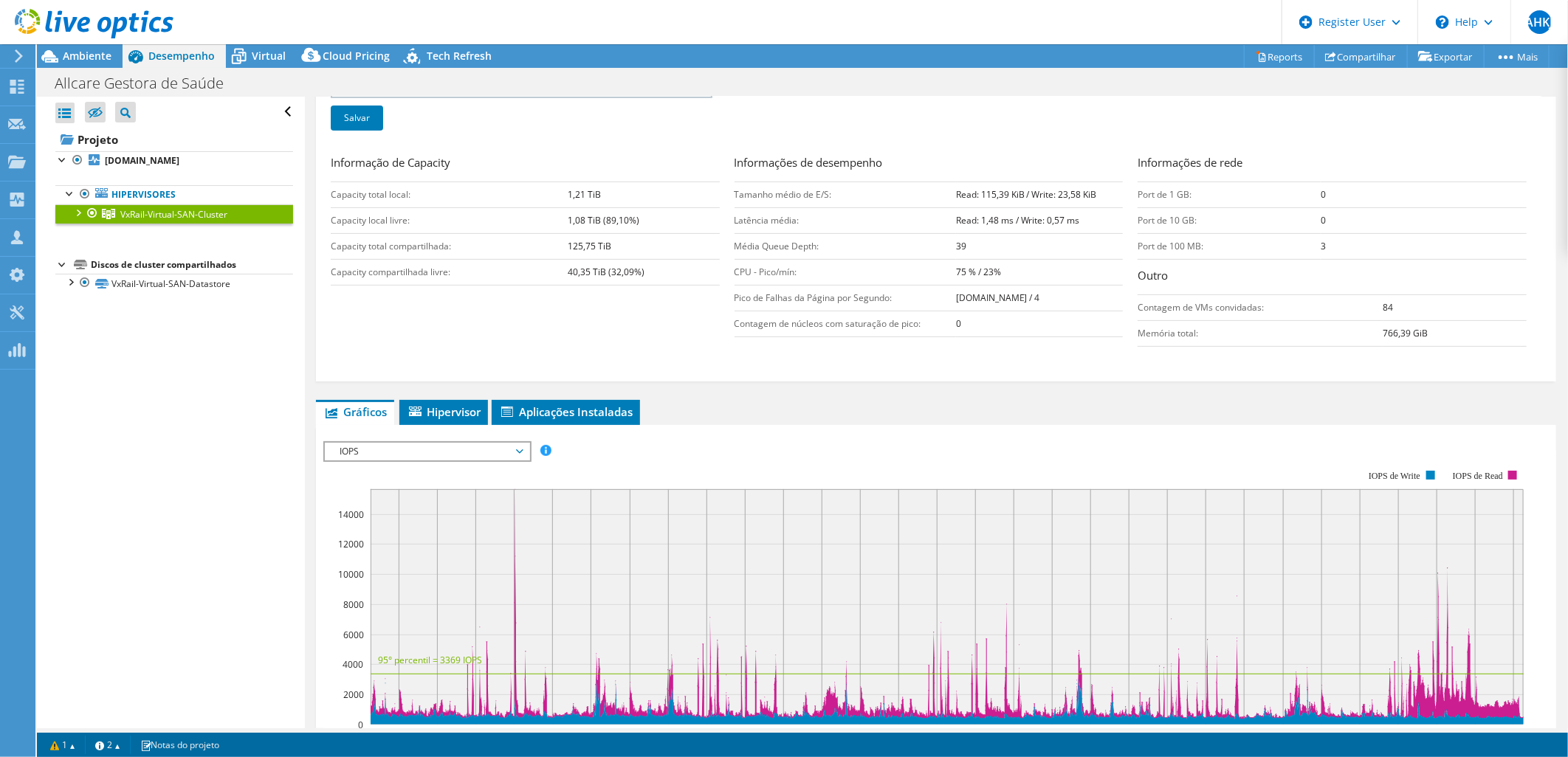
scroll to position [245, 0]
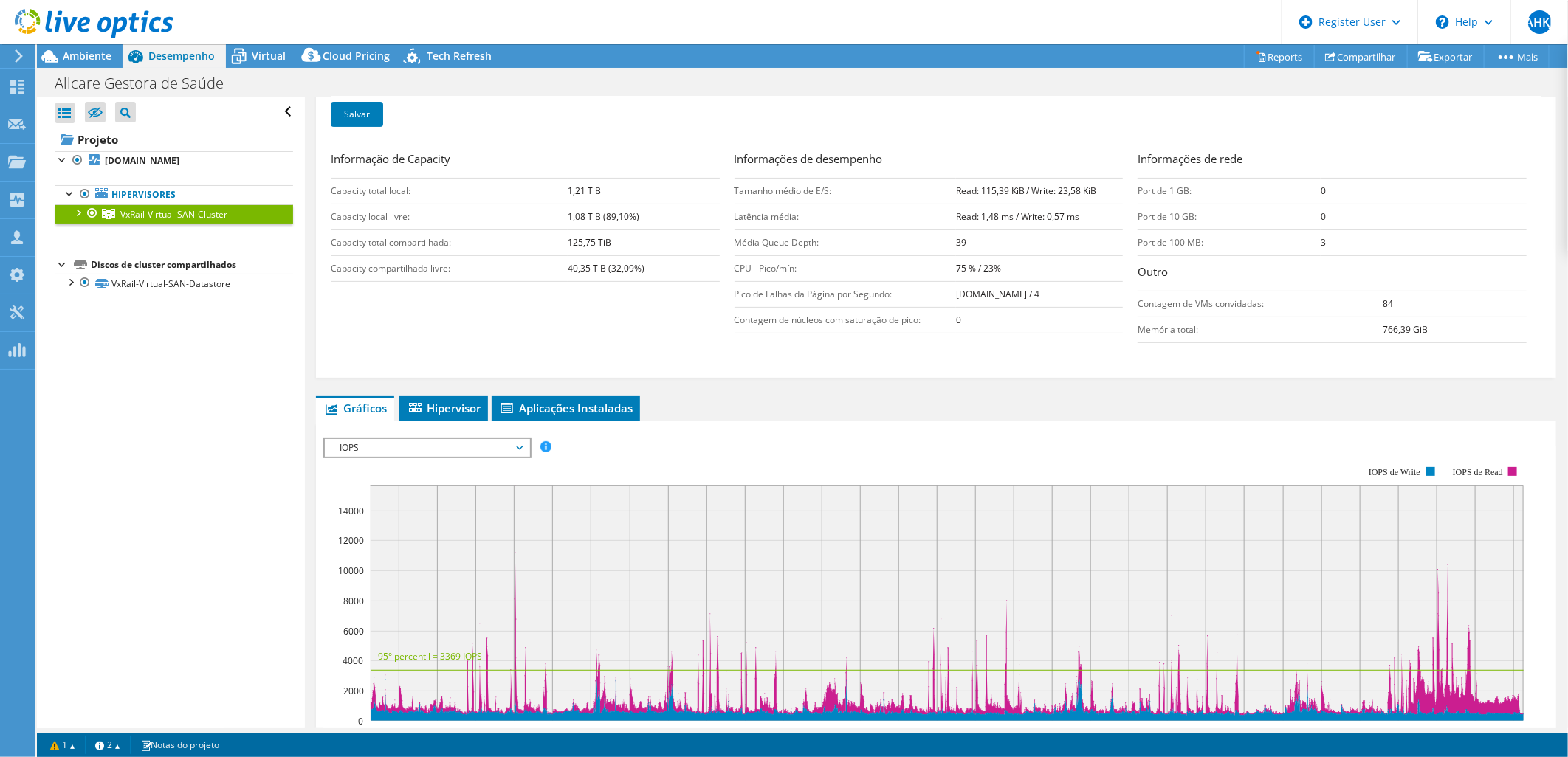
click at [415, 443] on span "IOPS" at bounding box center [427, 447] width 190 height 18
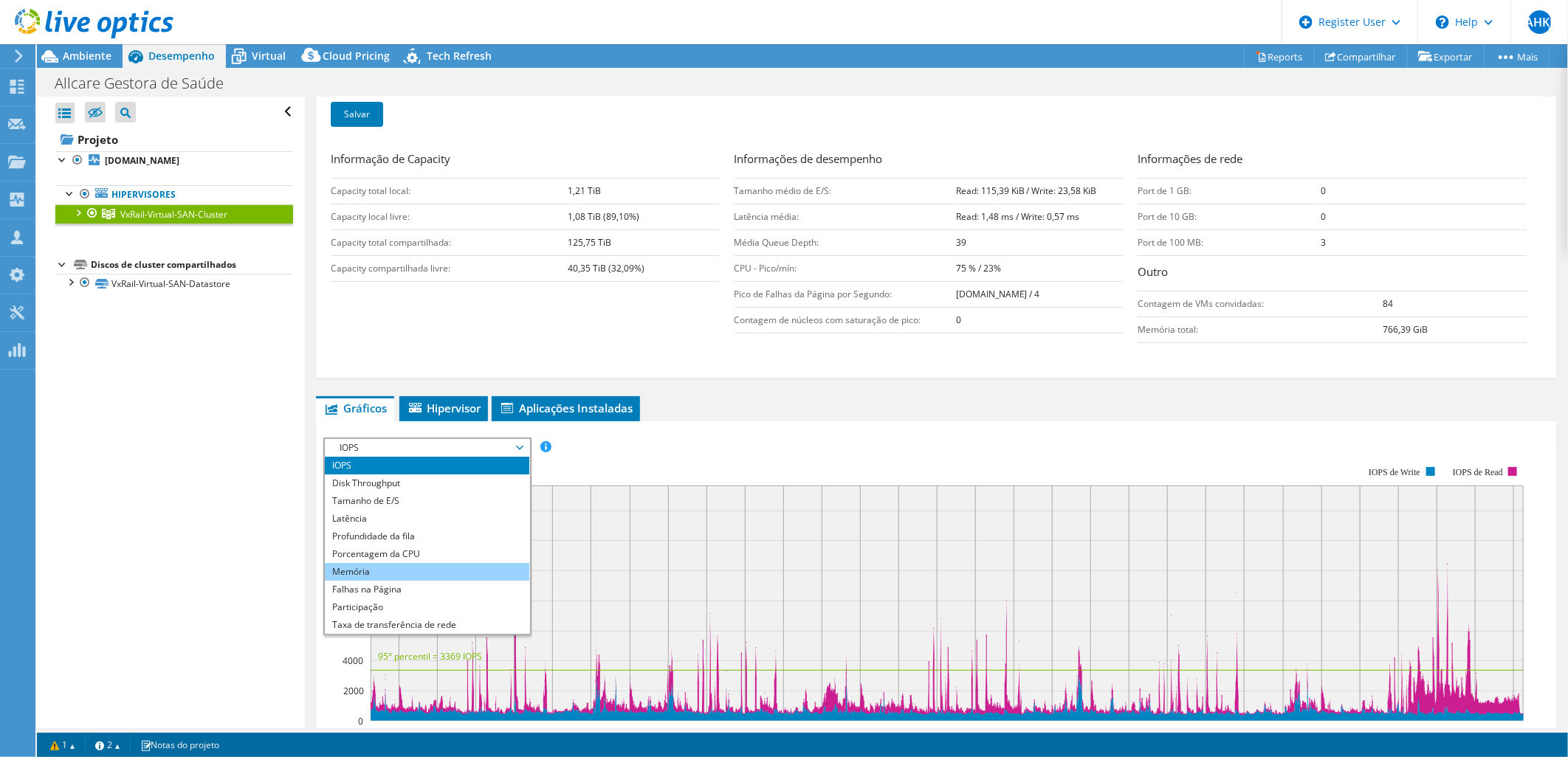
click at [388, 570] on li "Memória" at bounding box center [427, 572] width 205 height 18
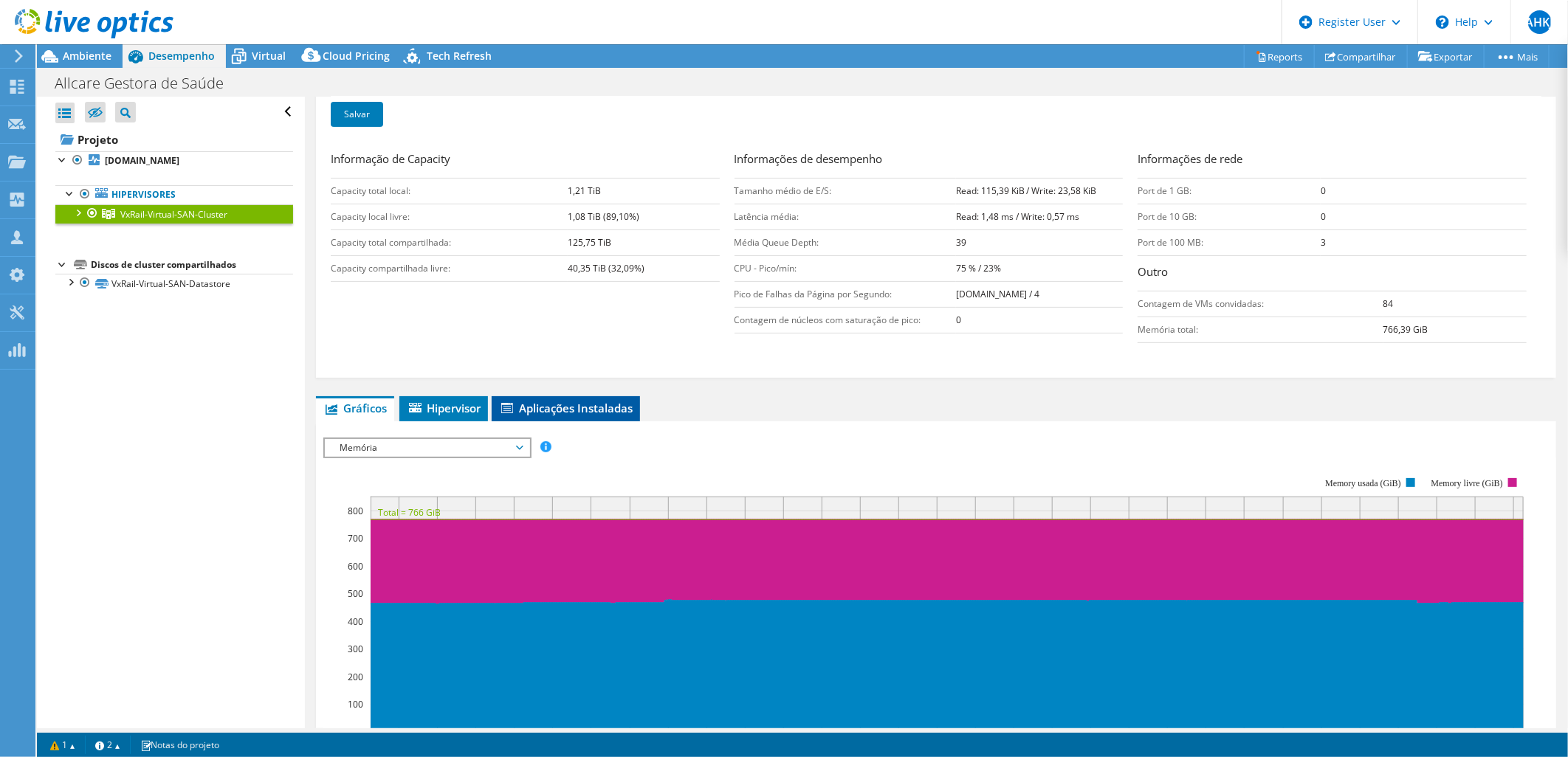
click at [558, 405] on span "Aplicações Instaladas" at bounding box center [566, 409] width 134 height 15
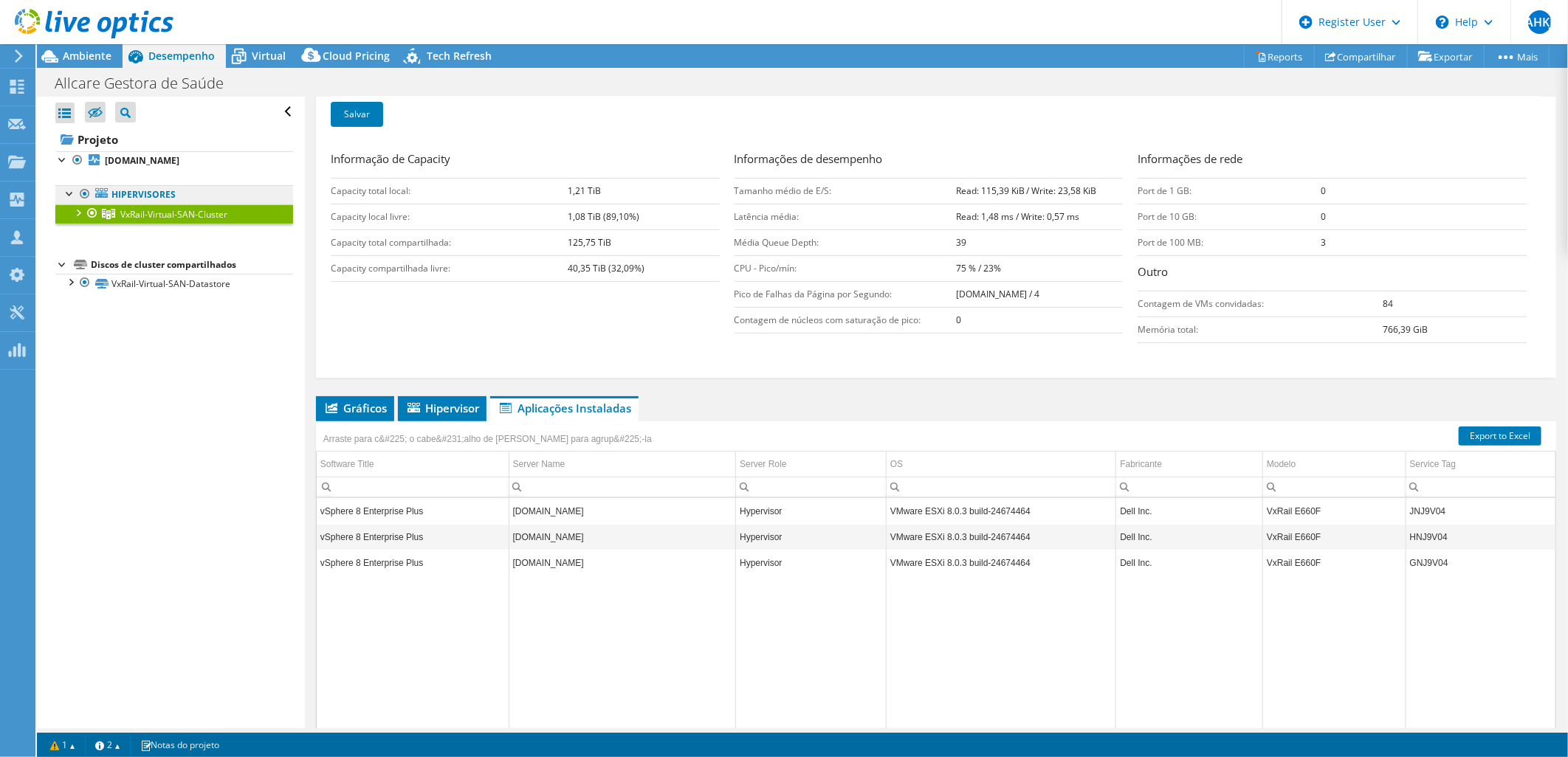
click at [158, 194] on link "Hipervisores" at bounding box center [175, 194] width 238 height 19
click at [151, 164] on b "sp01a-vxr-03.grupo.allcare.com.br" at bounding box center [142, 160] width 75 height 12
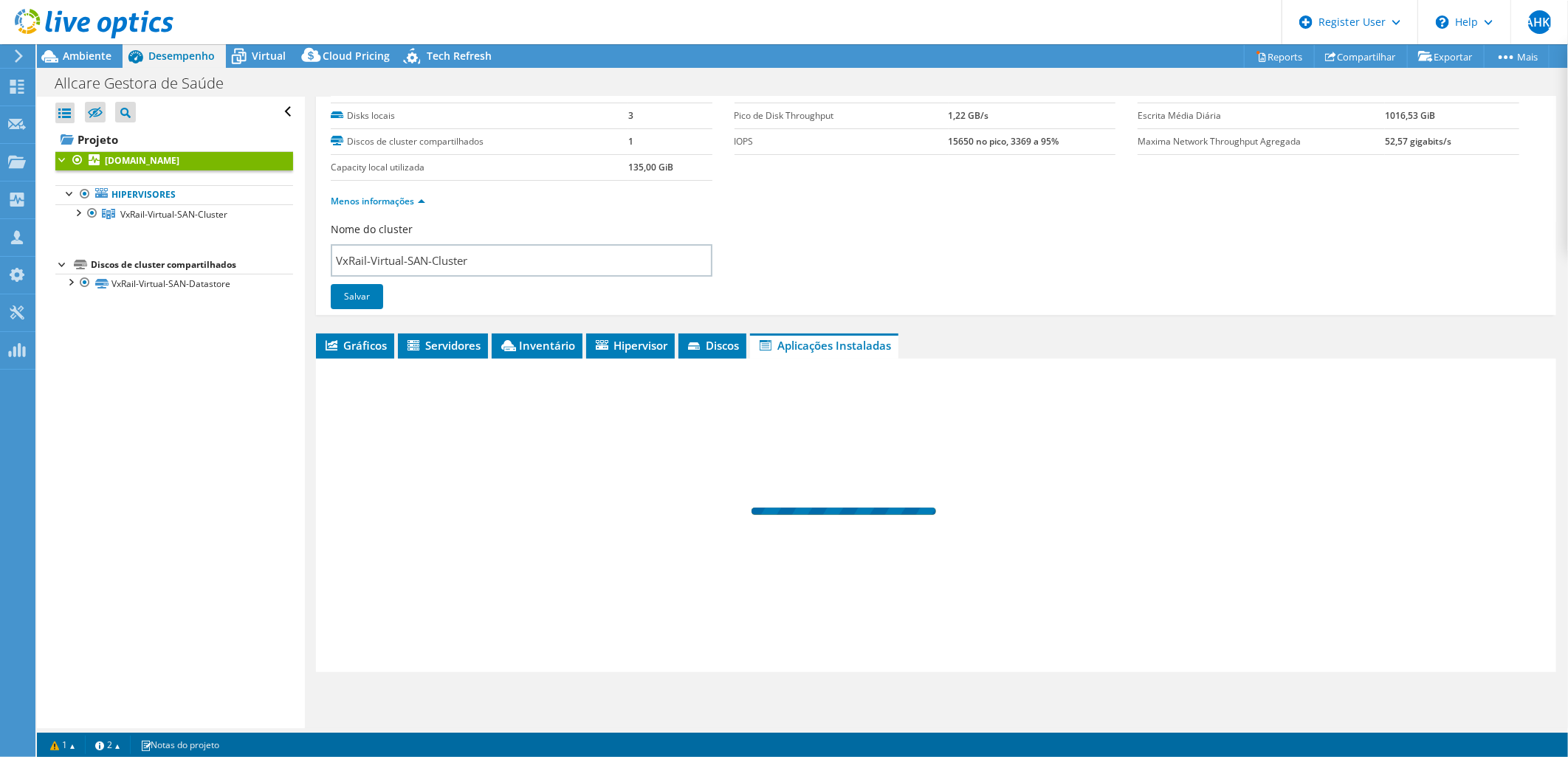
scroll to position [9, 0]
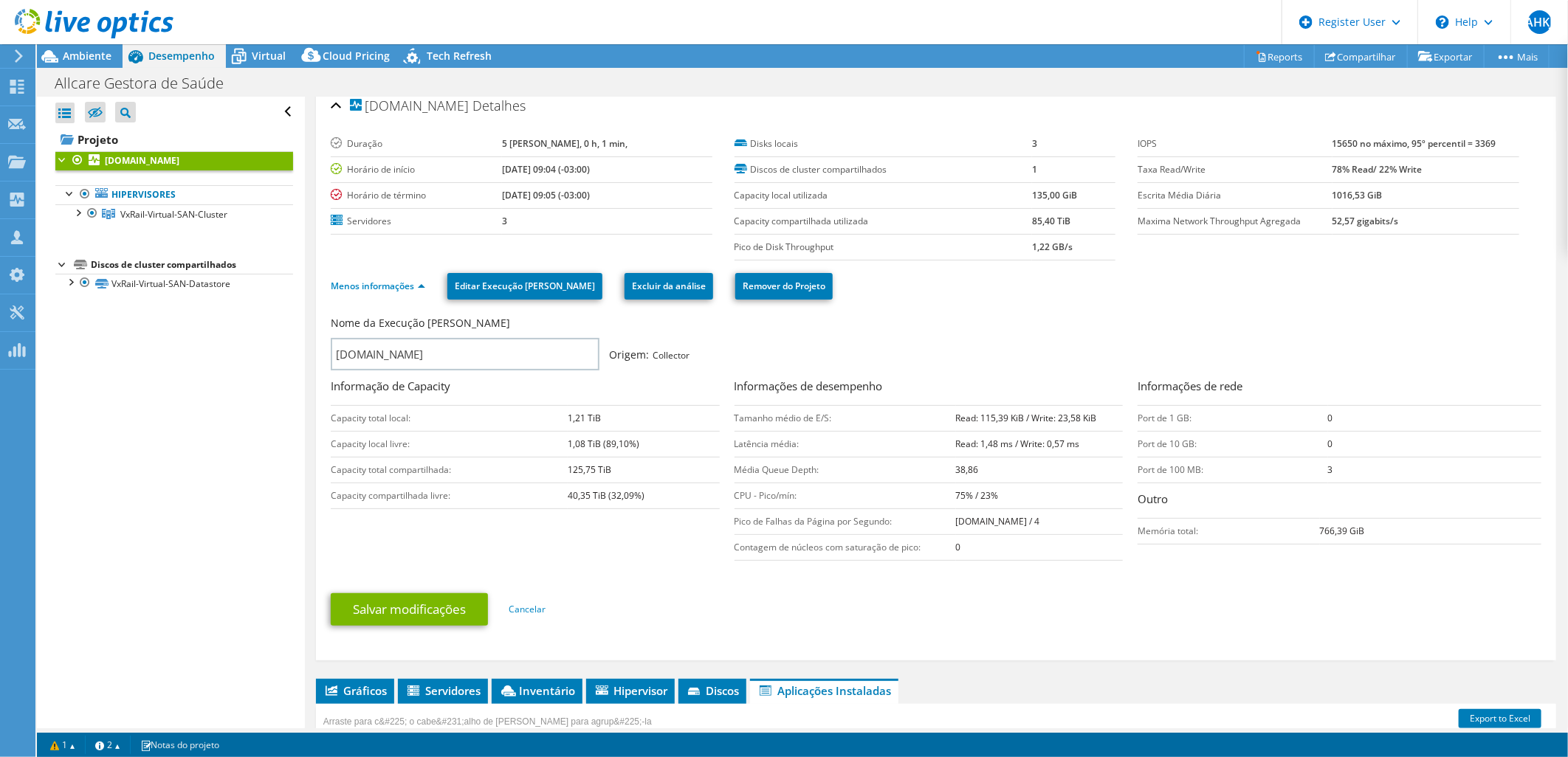
click at [395, 286] on link "Menos informações" at bounding box center [378, 285] width 94 height 12
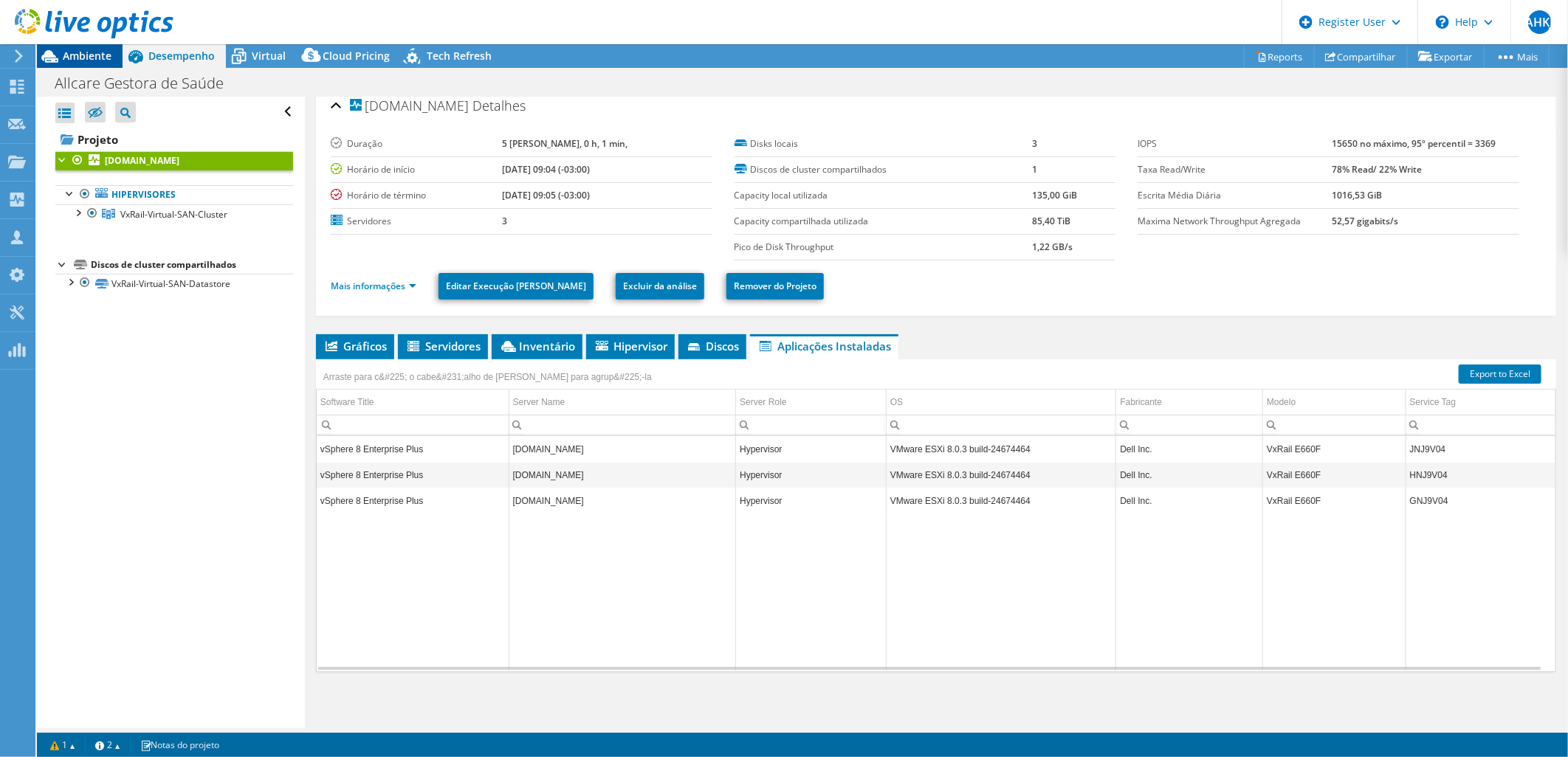
click at [93, 56] on span "Ambiente" at bounding box center [87, 56] width 49 height 14
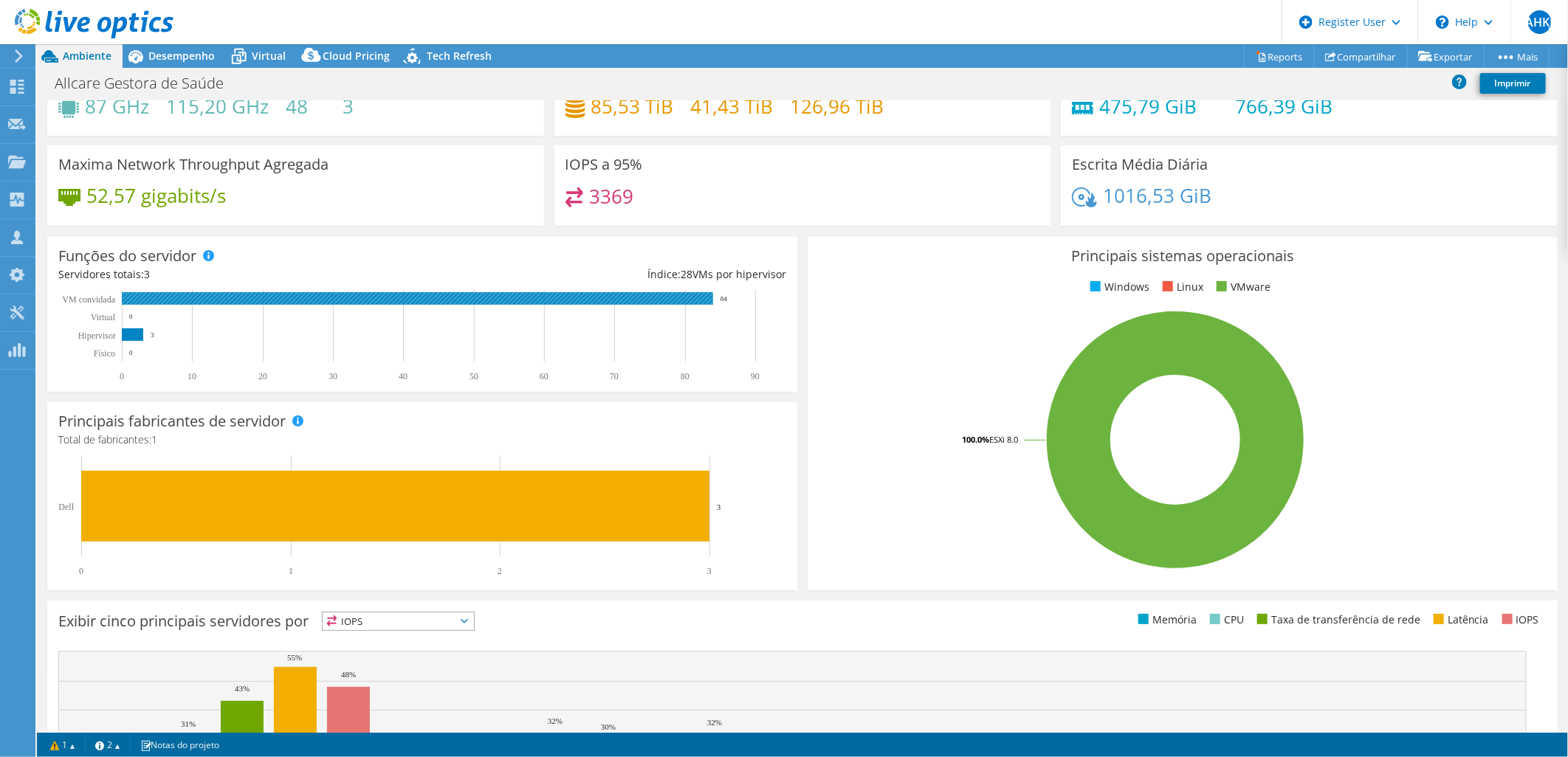
scroll to position [0, 0]
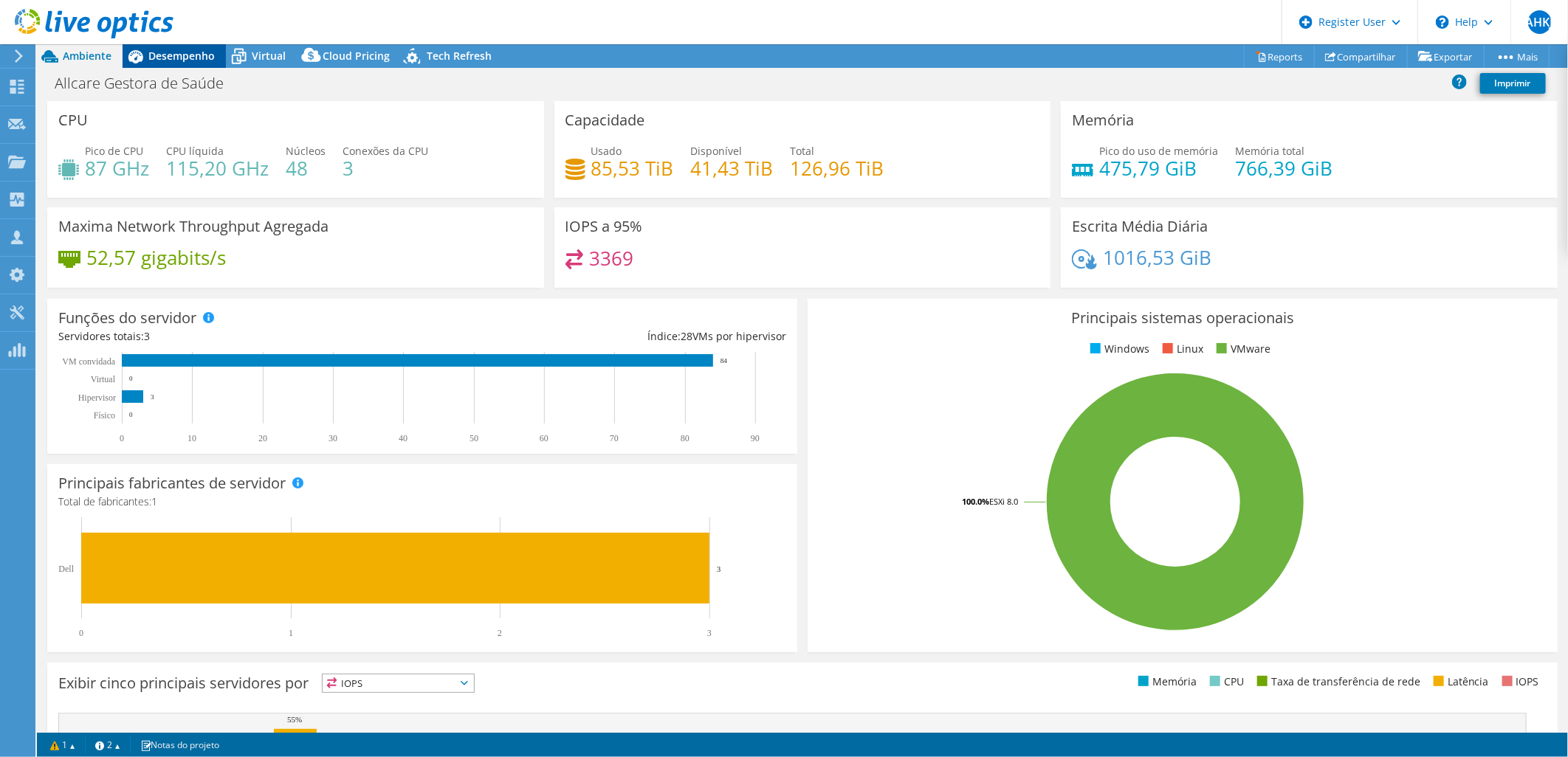
click at [194, 52] on span "Desempenho" at bounding box center [181, 56] width 66 height 14
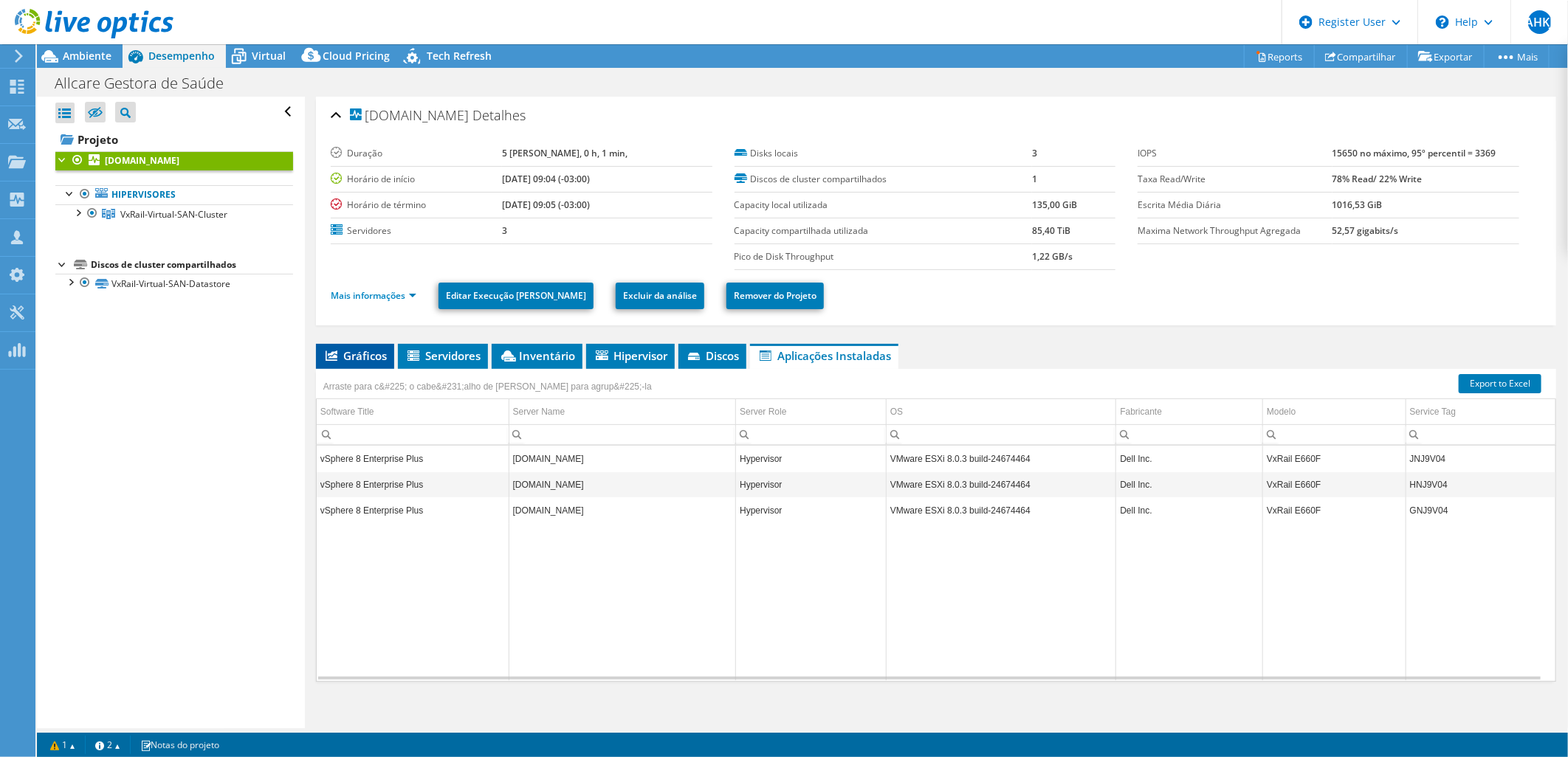
click at [369, 362] on span "Gráficos" at bounding box center [355, 356] width 63 height 15
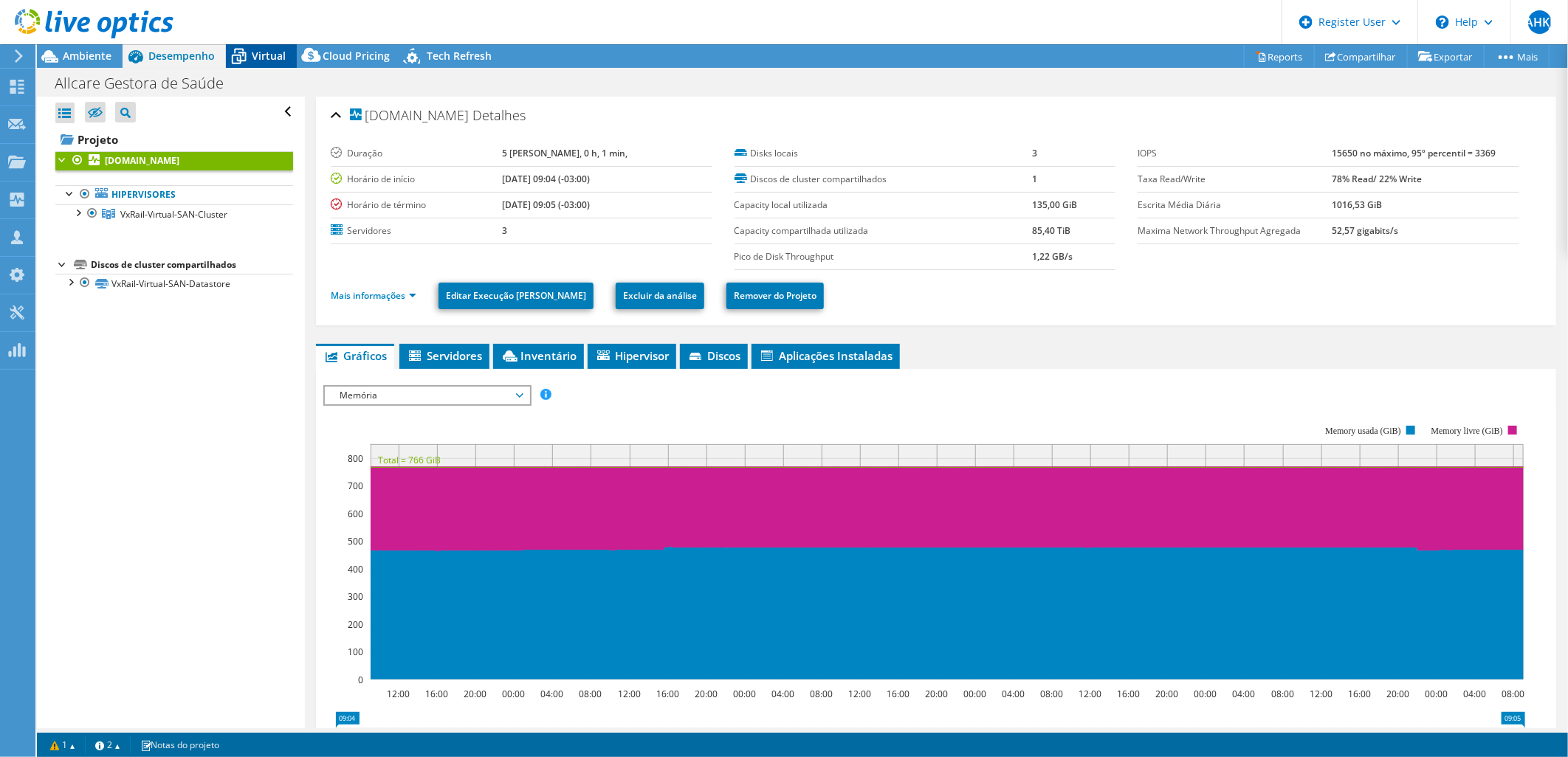
click at [252, 49] on span "Virtual" at bounding box center [269, 56] width 34 height 14
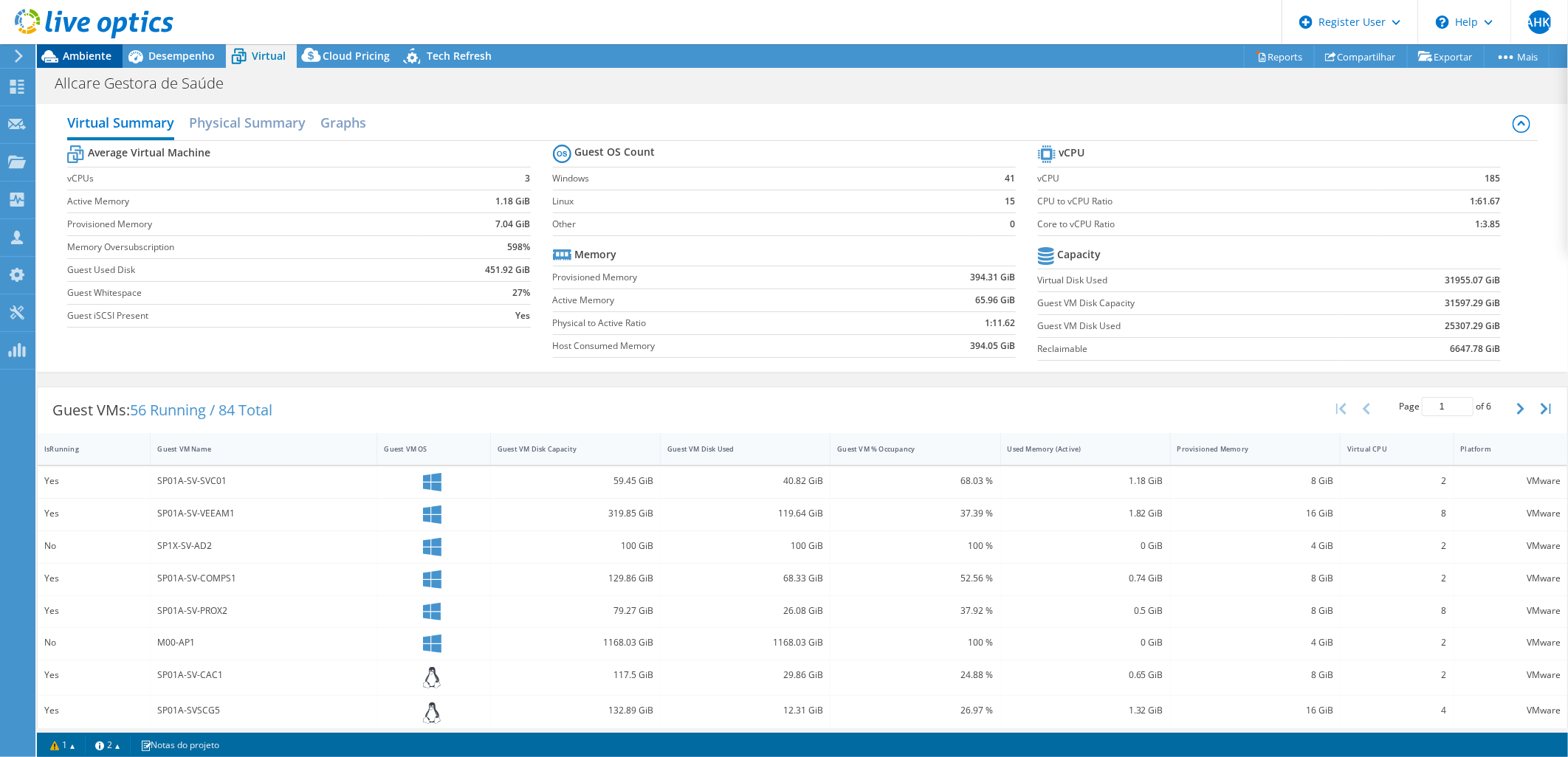
click at [83, 49] on span "Ambiente" at bounding box center [87, 56] width 49 height 14
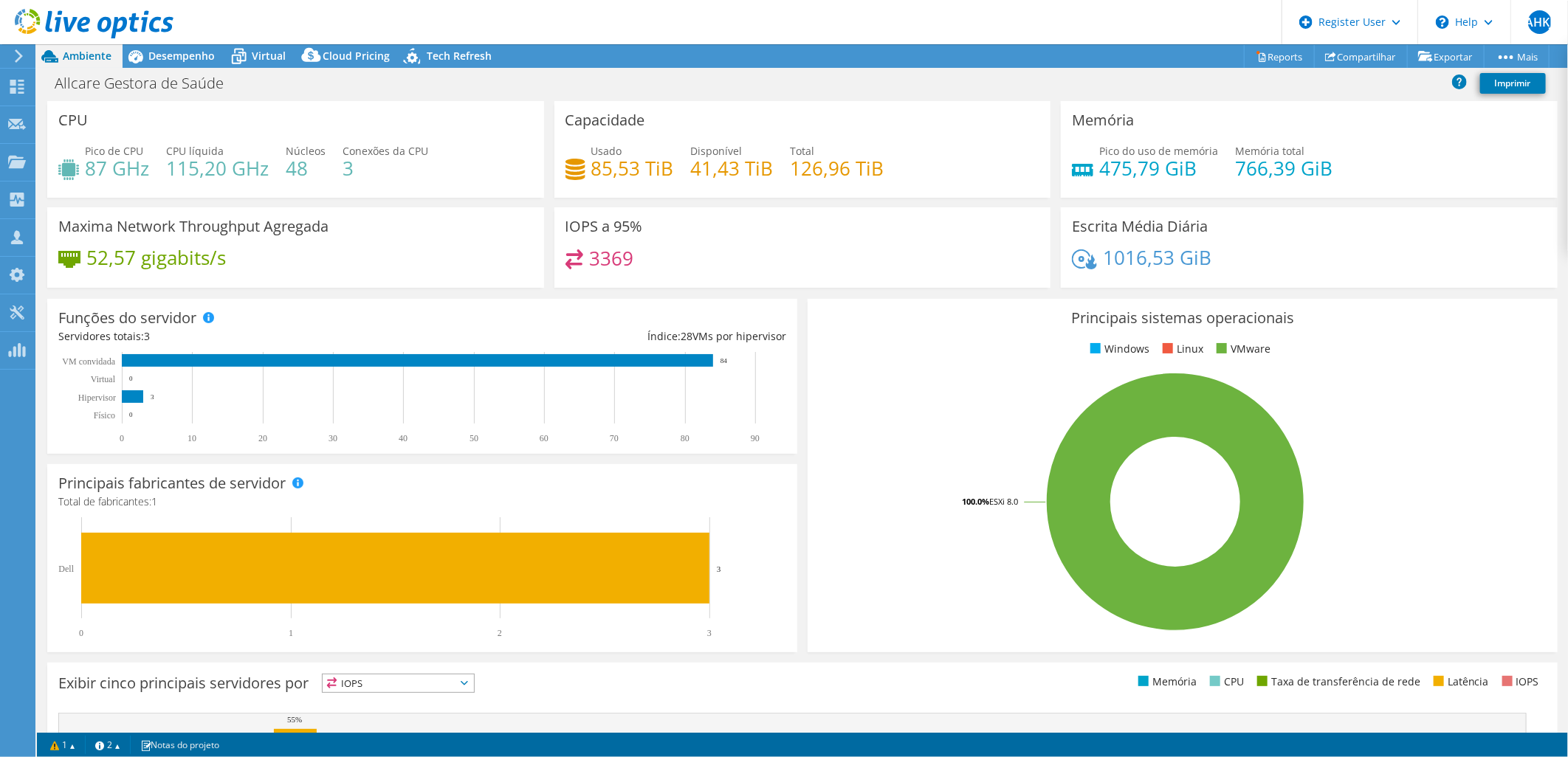
scroll to position [189, 0]
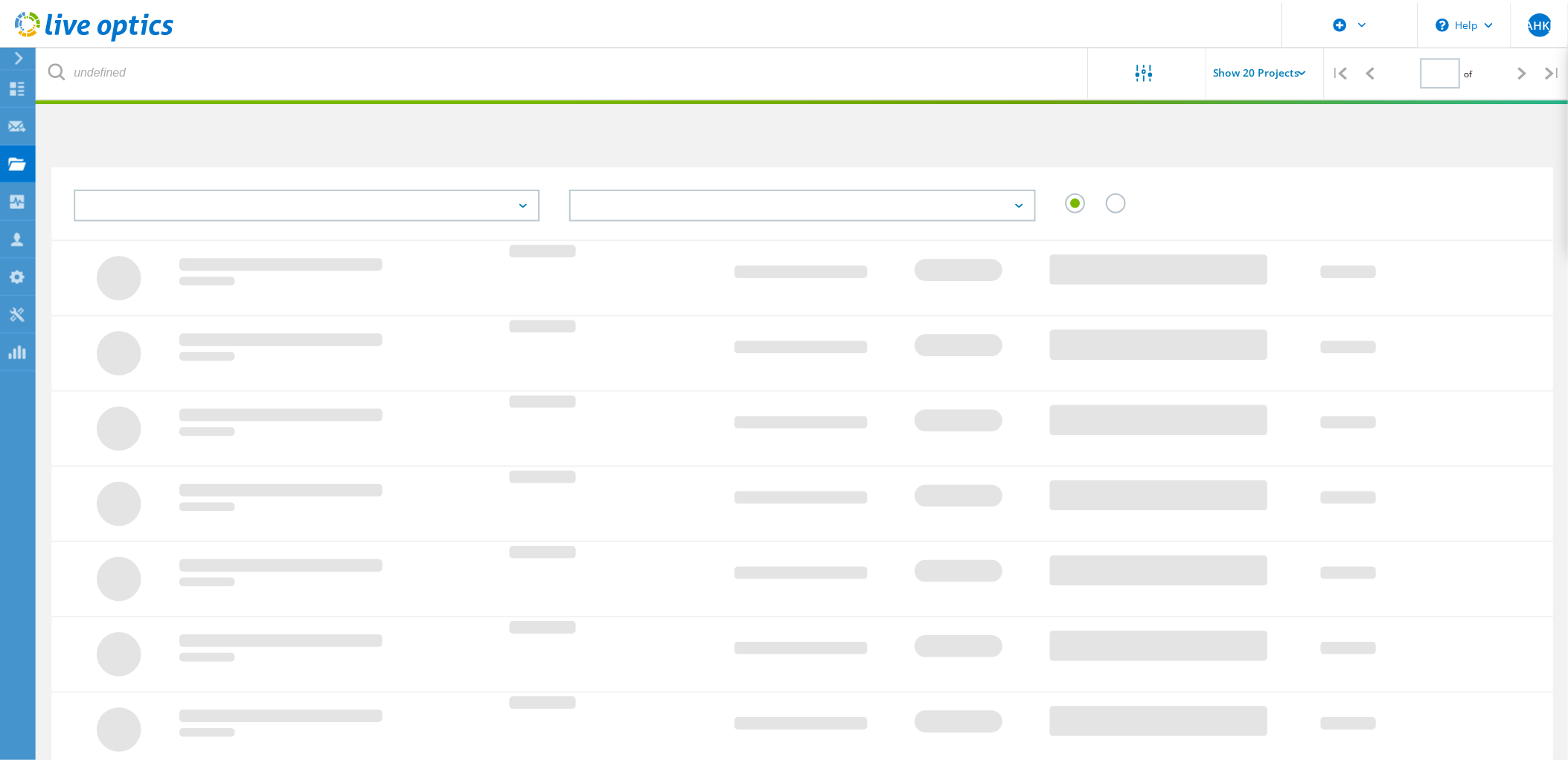
scroll to position [203, 0]
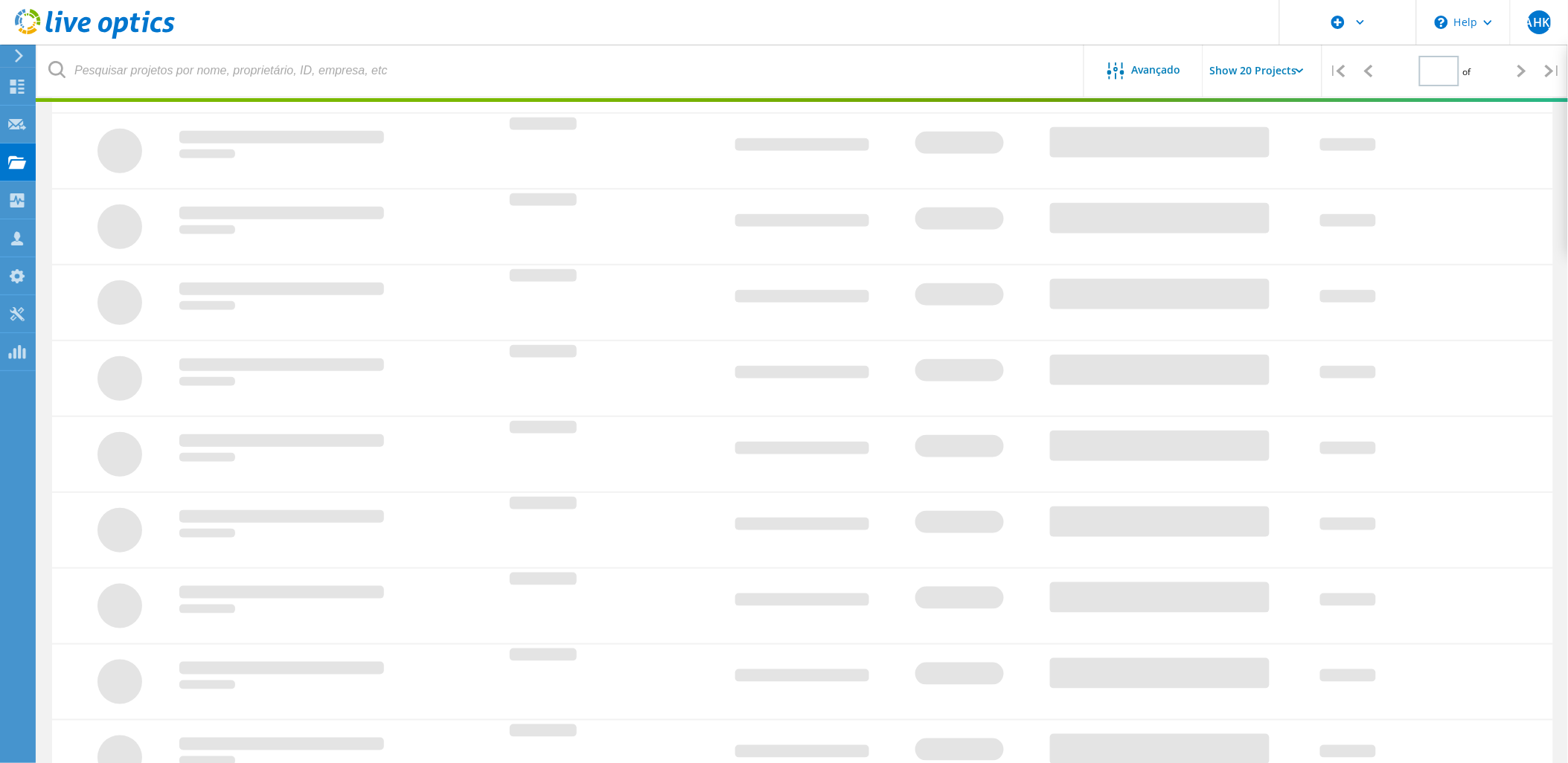
type input "1"
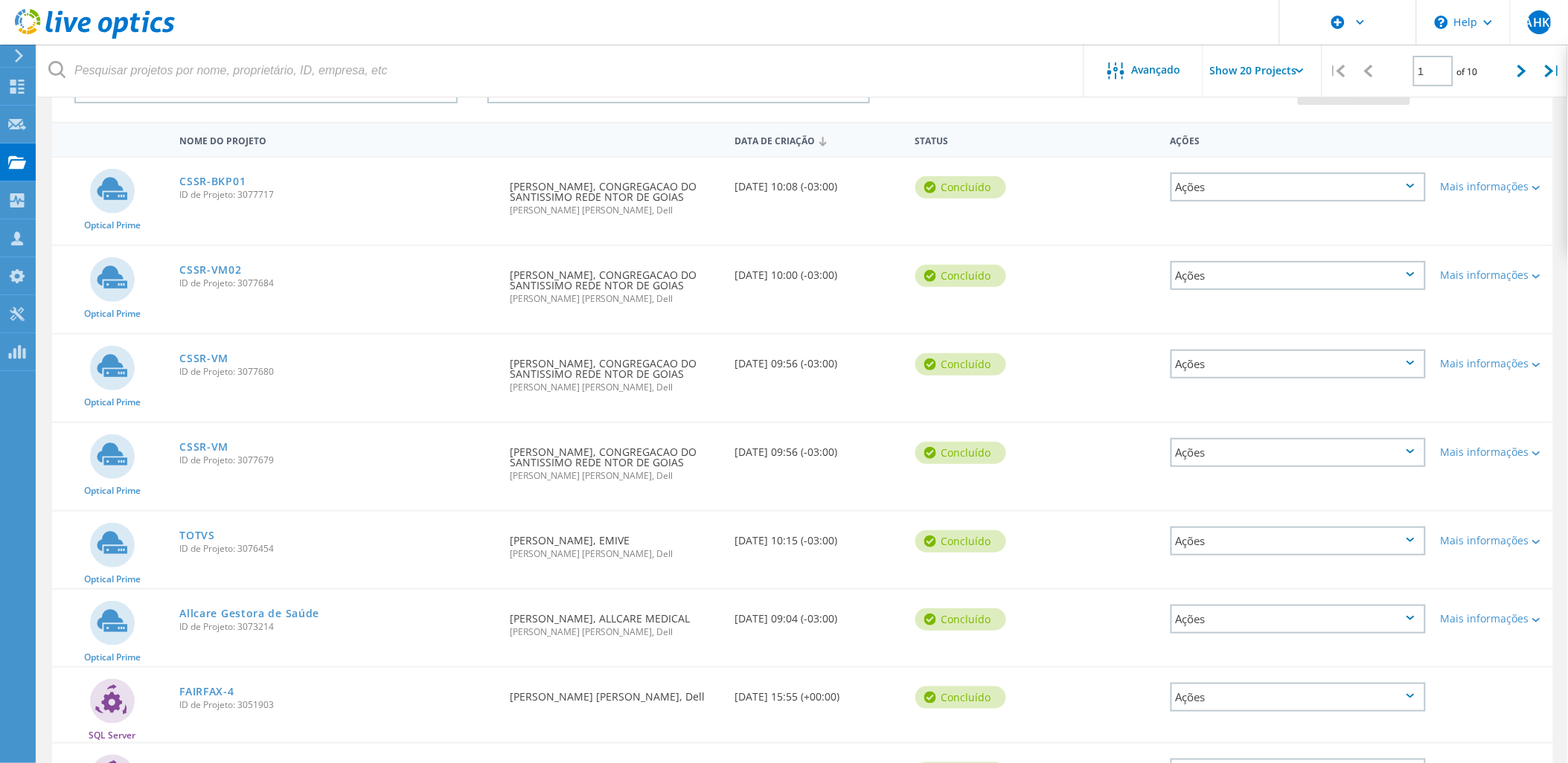
scroll to position [37, 0]
